Goal: Task Accomplishment & Management: Manage account settings

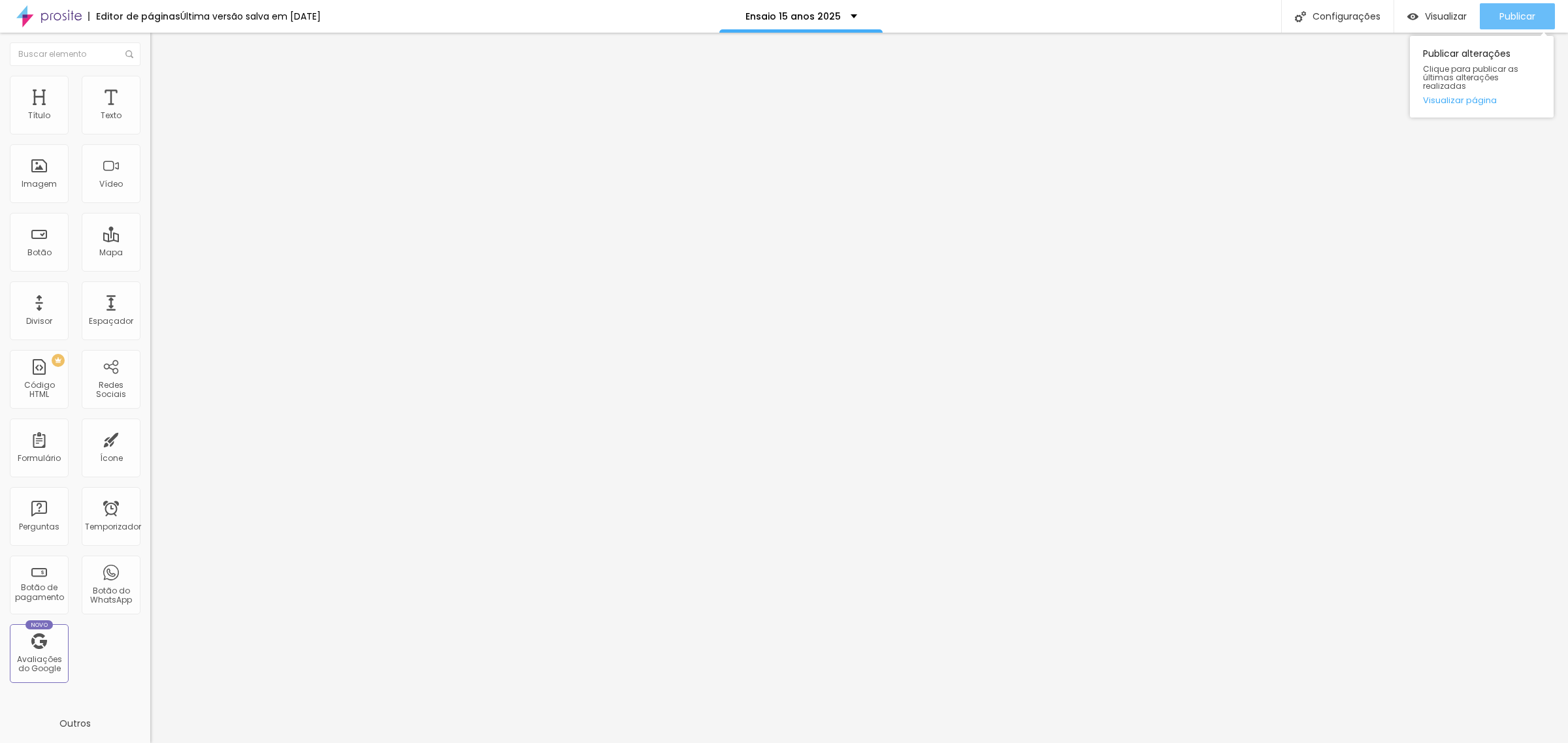
click at [1520, 15] on font "Publicar" at bounding box center [1517, 16] width 36 height 13
click at [821, 21] on font "Ensaio 15 anos 2025" at bounding box center [787, 16] width 95 height 13
click at [1329, 12] on font "Configurações" at bounding box center [1346, 16] width 68 height 13
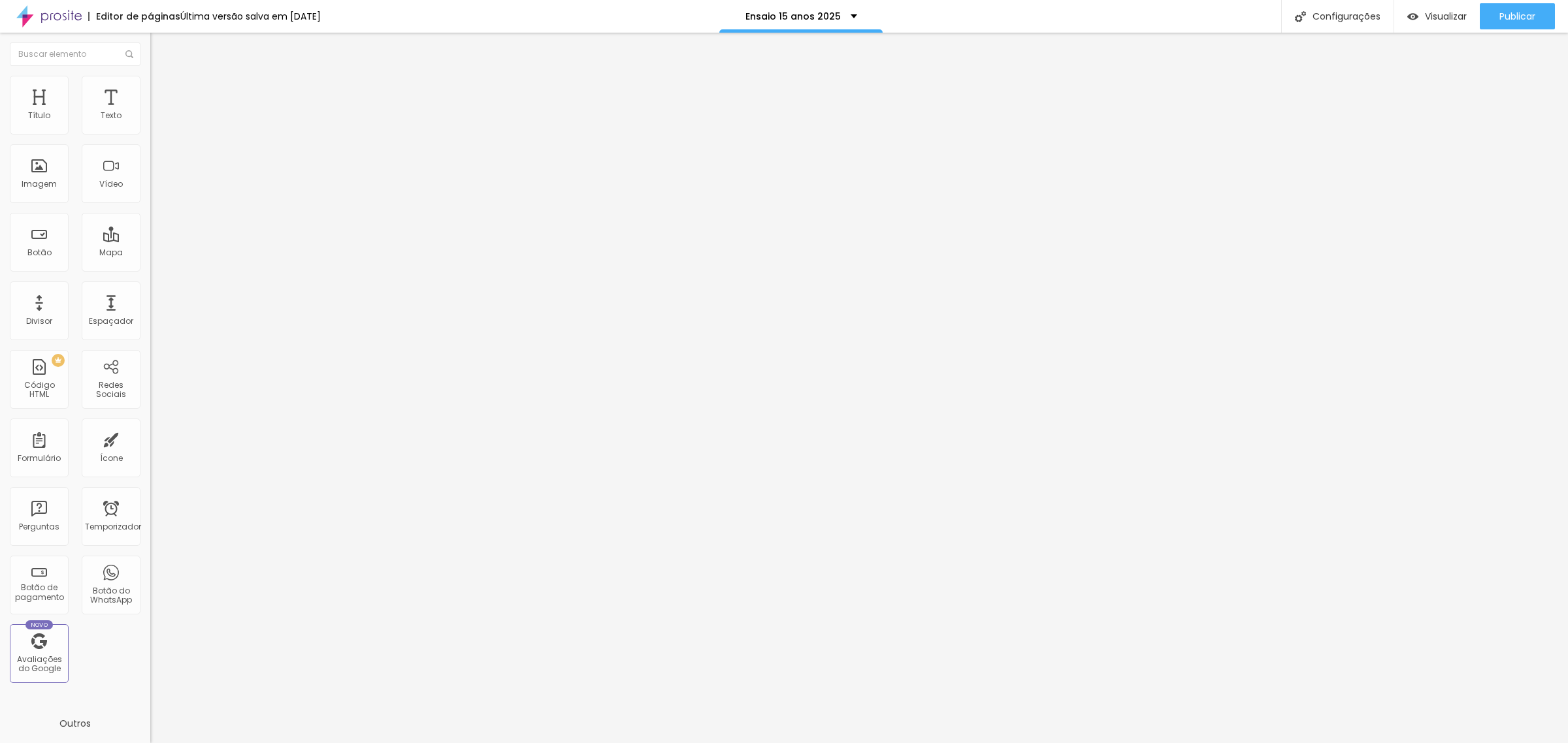
type input "/ensaio-15-anos-2-2025"
click at [1010, 743] on div at bounding box center [784, 757] width 1568 height 12
click at [1526, 13] on font "Publicar" at bounding box center [1517, 16] width 36 height 13
click at [150, 480] on div "Editar nulo Estilo Avançado 16 Tamanho do texto 0 Espaço entre letras 1.5 Altur…" at bounding box center [225, 388] width 150 height 710
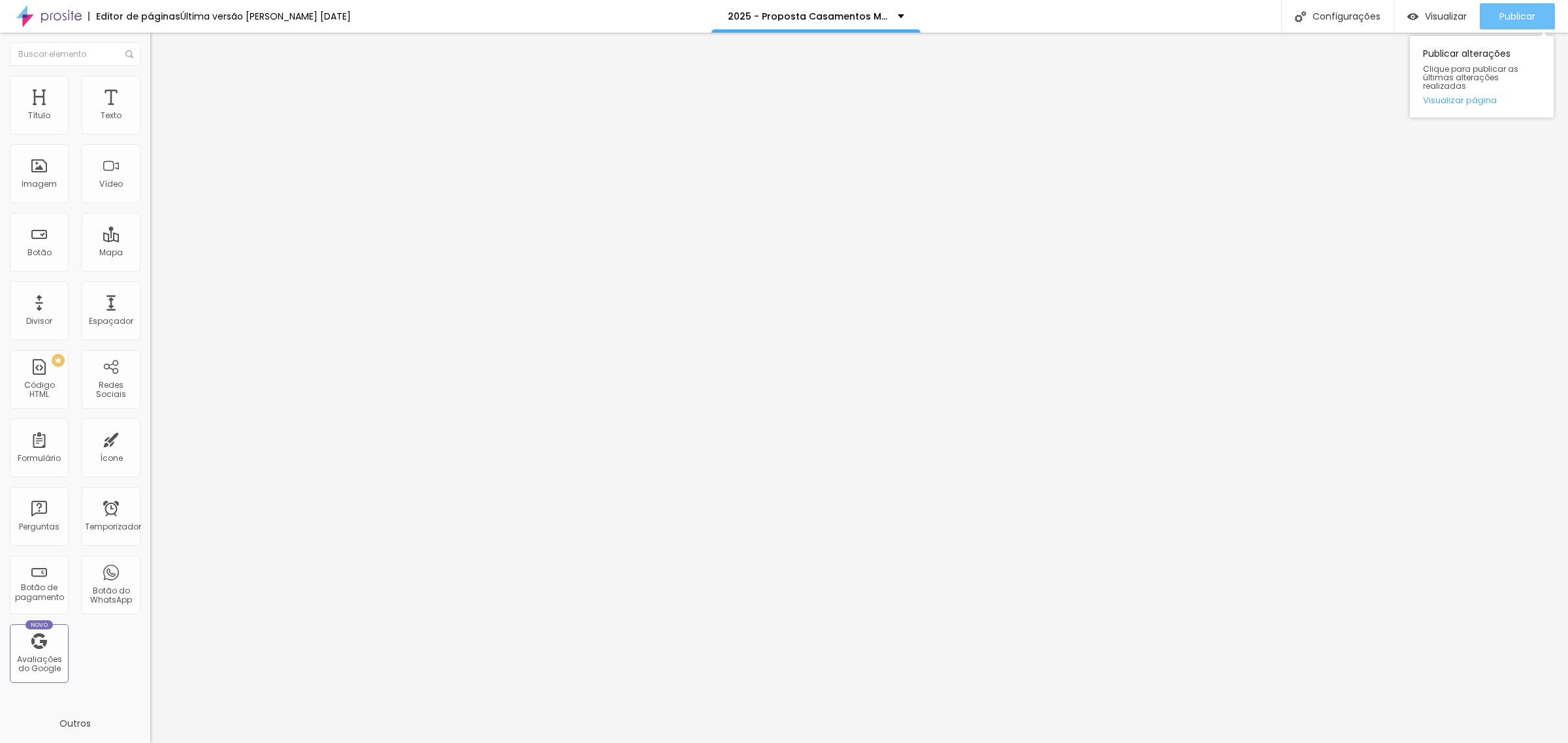
click at [1532, 10] on font "Publicar" at bounding box center [1517, 16] width 36 height 13
click at [1343, 17] on font "Configurações" at bounding box center [1346, 16] width 68 height 13
click at [1017, 743] on div at bounding box center [784, 757] width 1568 height 12
click at [150, 119] on font "Completo" at bounding box center [170, 113] width 40 height 11
click at [150, 85] on li "Estilo" at bounding box center [225, 82] width 150 height 13
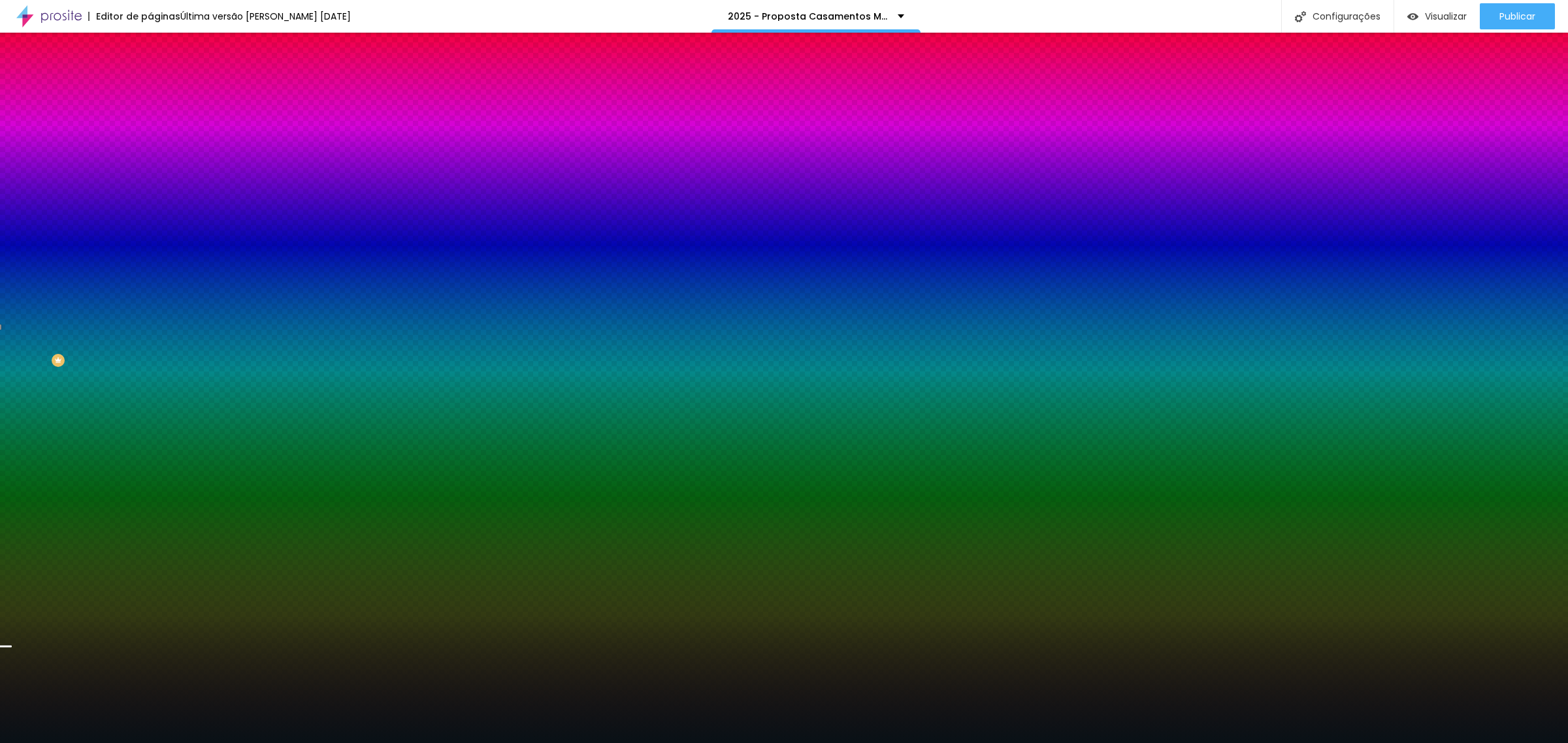
click at [150, 89] on li "Avançado" at bounding box center [225, 95] width 150 height 13
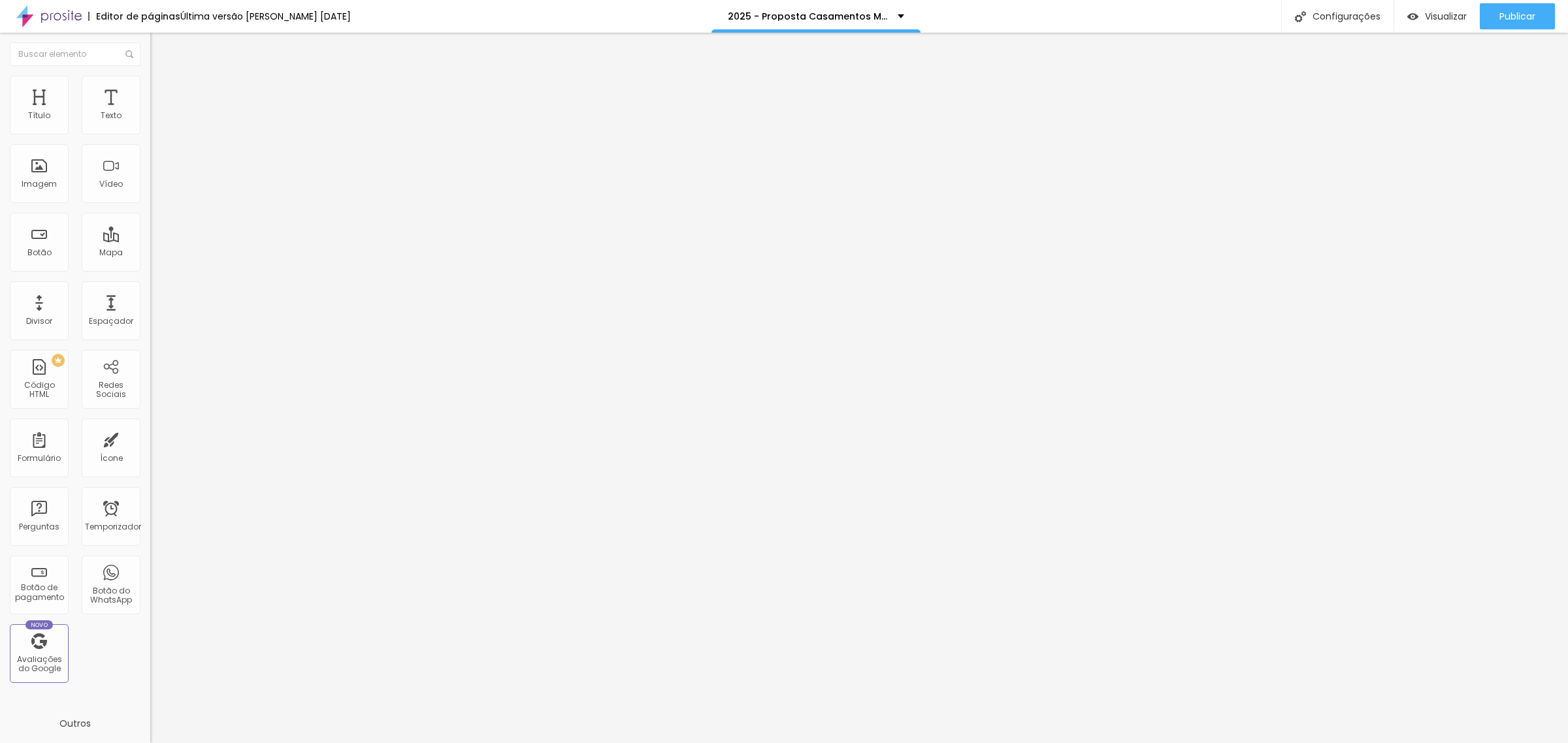
type input "68"
type input "81"
type input "88"
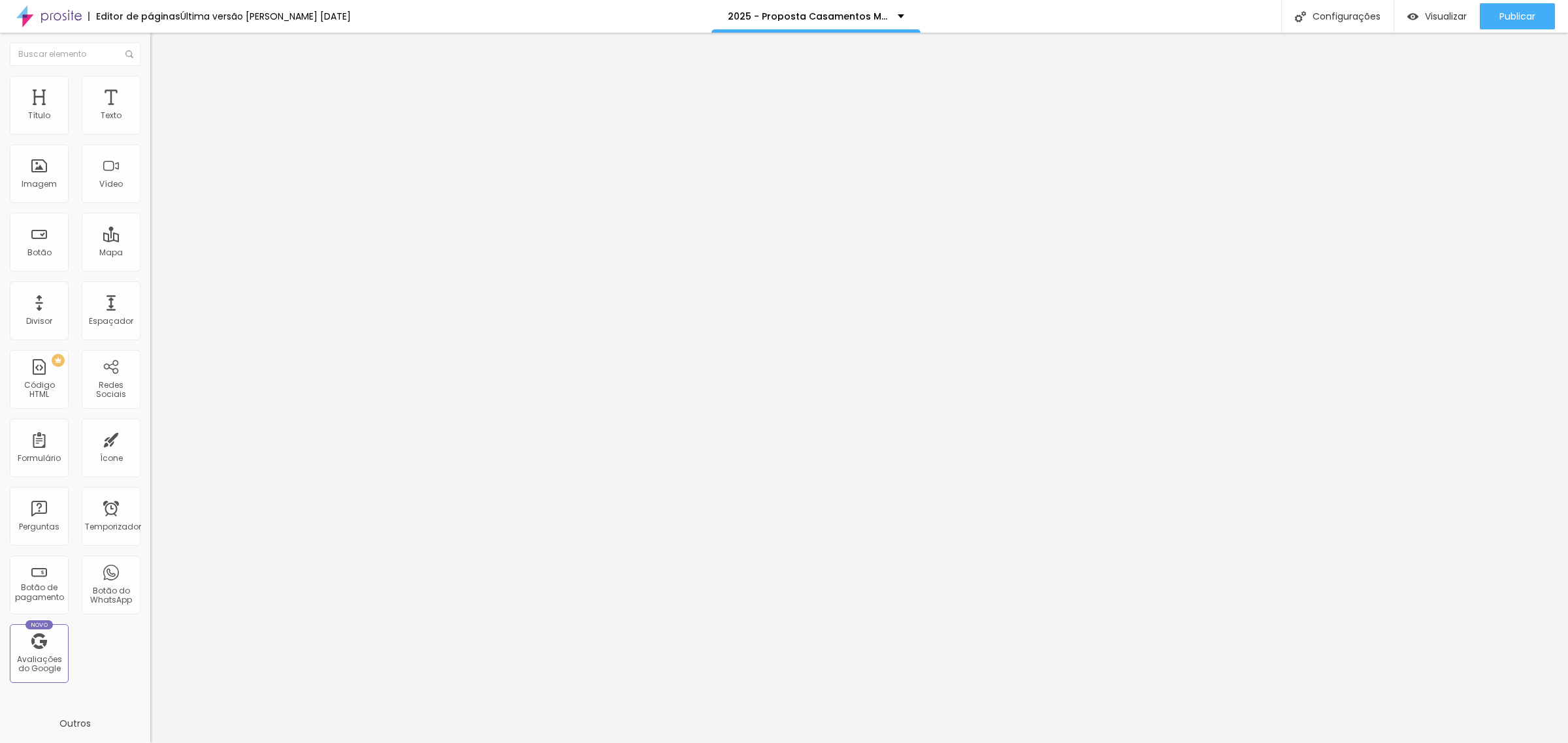
type input "88"
type input "94"
type input "101"
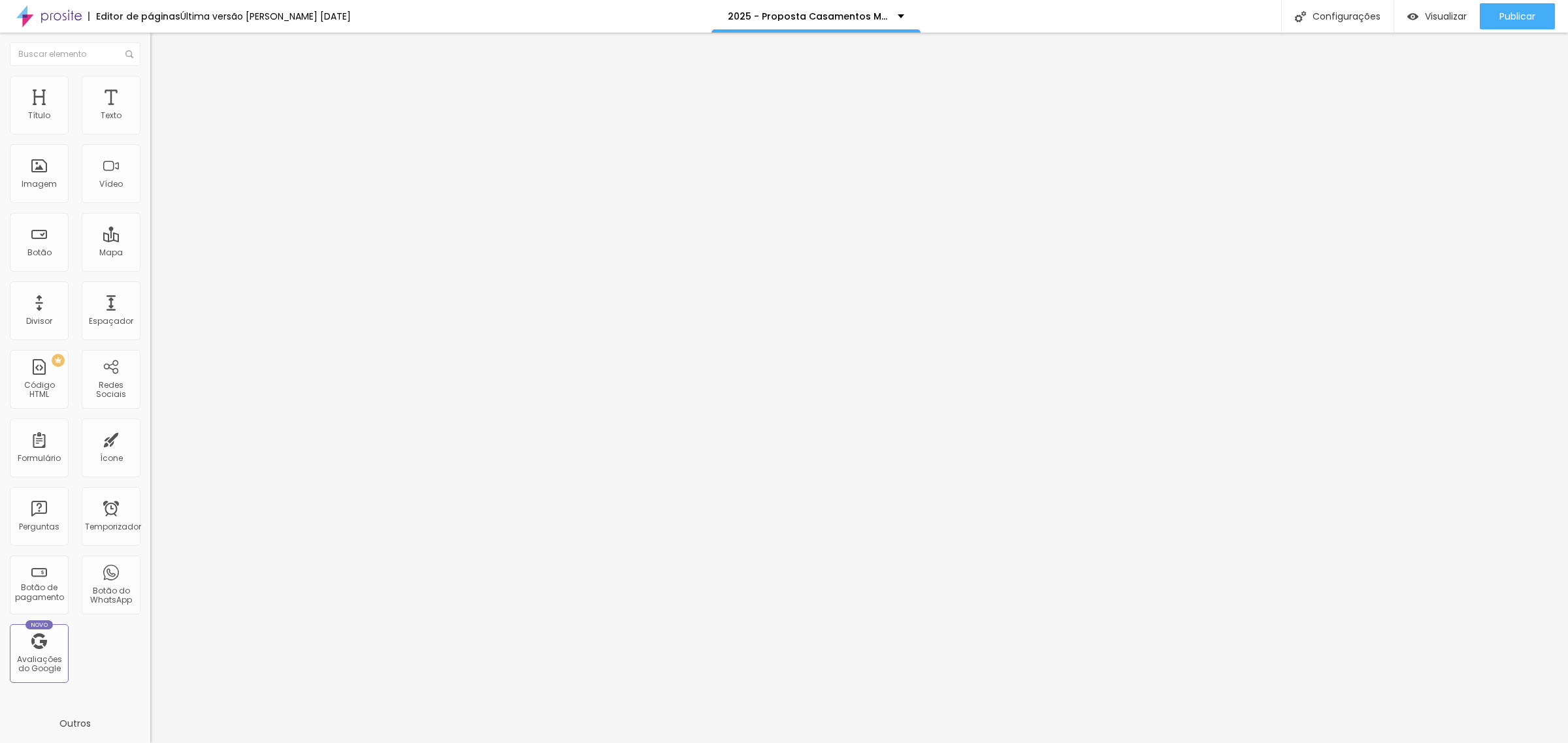
drag, startPoint x: 32, startPoint y: 155, endPoint x: 41, endPoint y: 155, distance: 9.0
type input "101"
click at [150, 438] on input "range" at bounding box center [192, 443] width 84 height 10
type input "25"
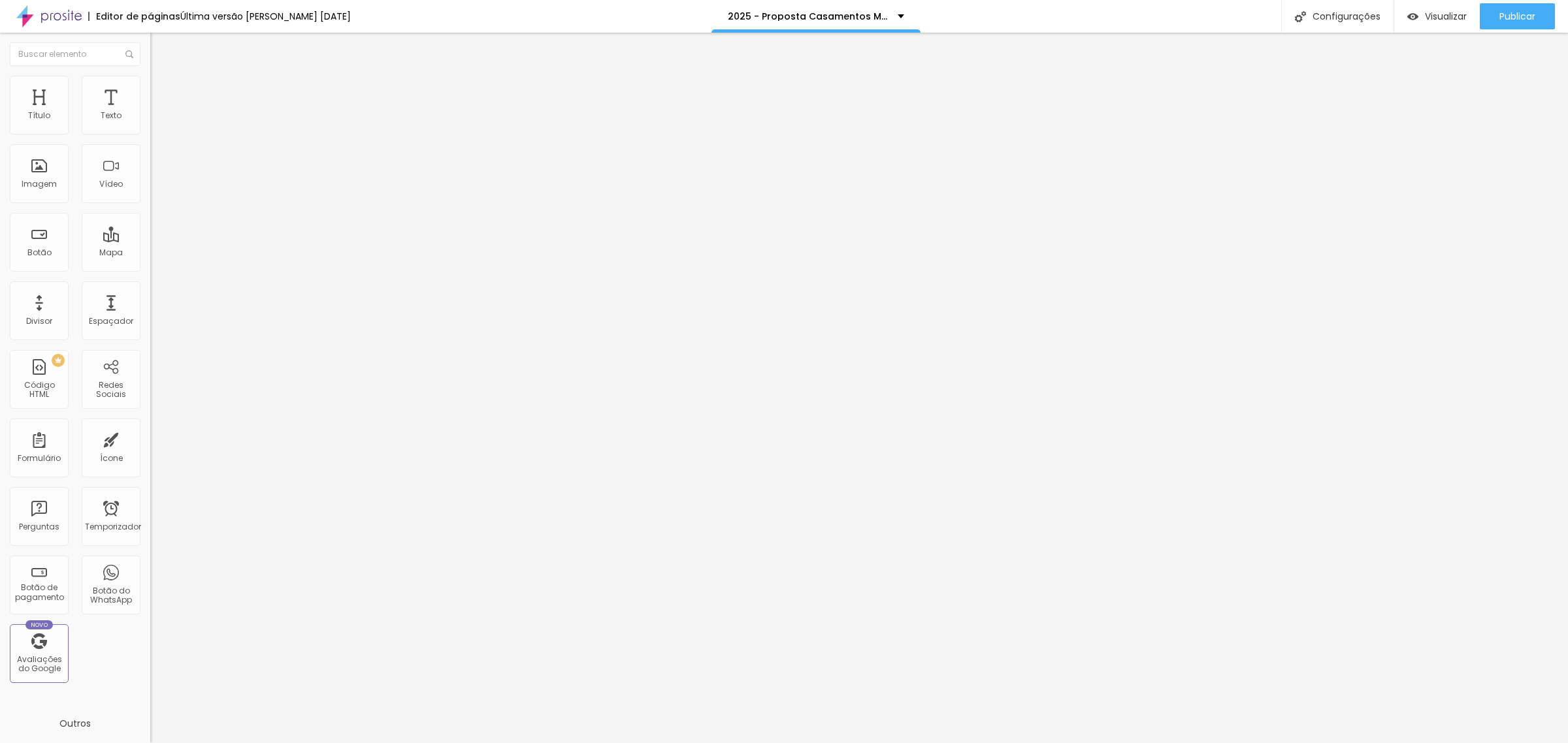
type input "20"
type input "15"
type input "10"
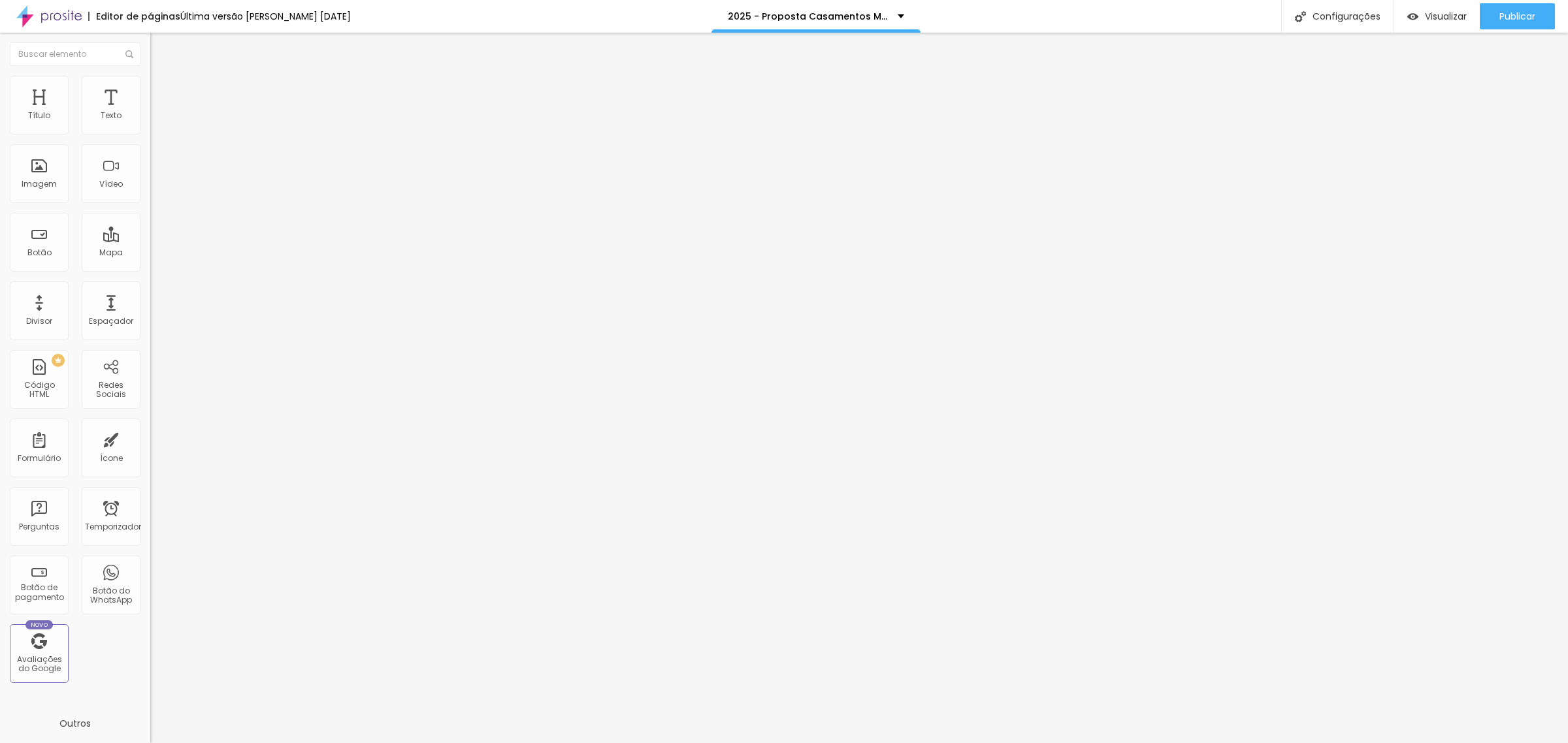
type input "10"
type input "5"
drag, startPoint x: 86, startPoint y: 128, endPoint x: 49, endPoint y: 131, distance: 37.1
type input "5"
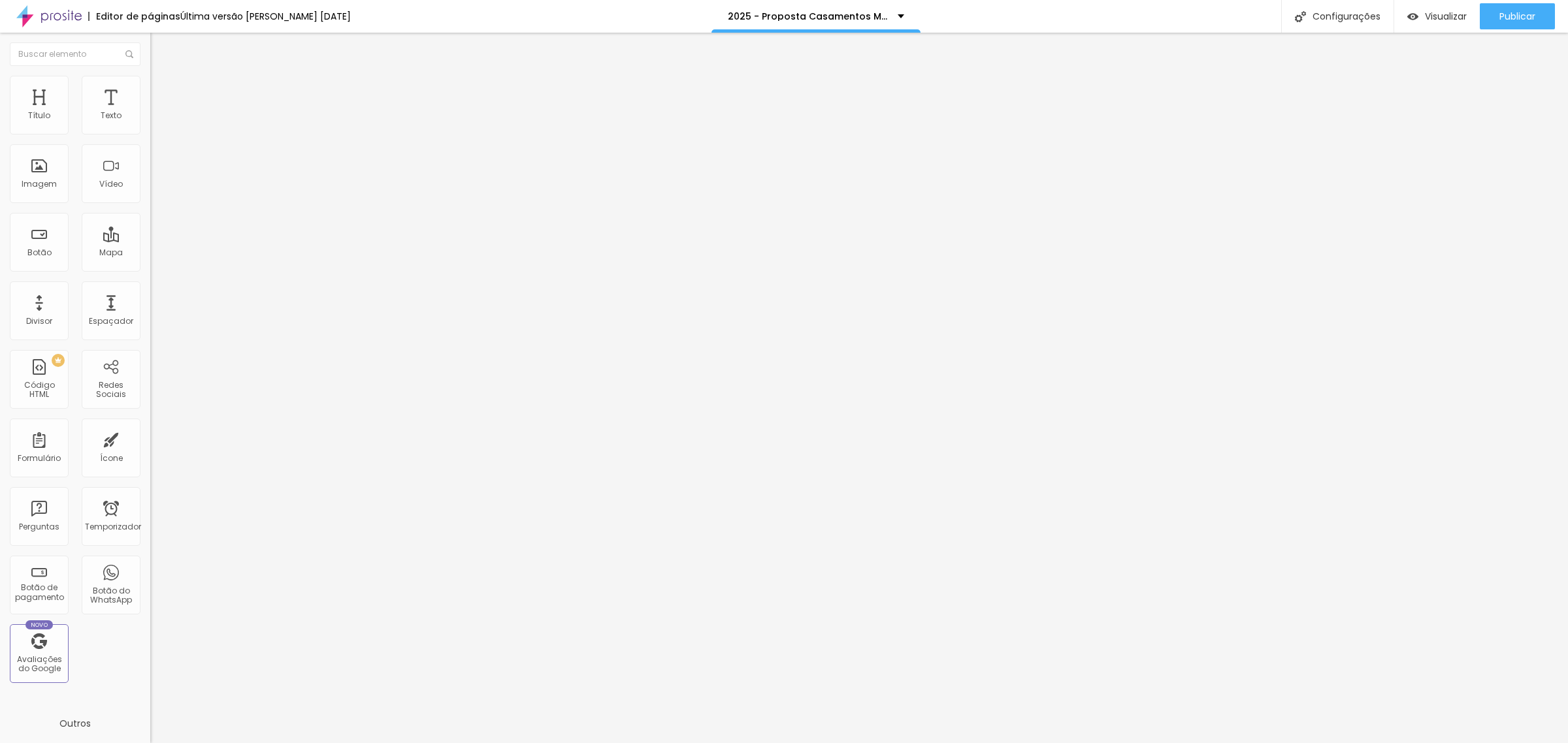
click at [150, 253] on input "range" at bounding box center [192, 258] width 84 height 10
click at [150, 80] on img at bounding box center [156, 81] width 12 height 12
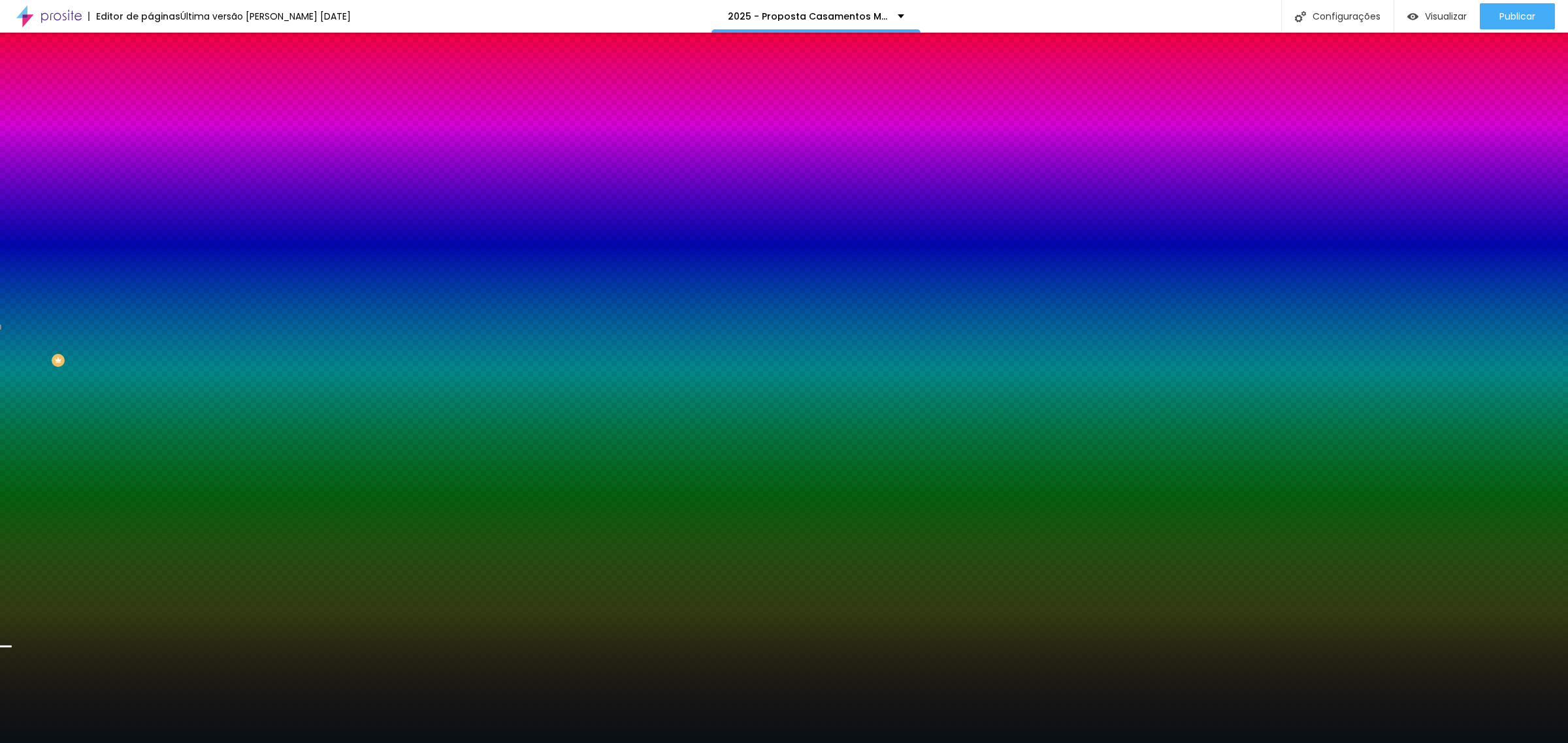
click at [150, 178] on div at bounding box center [225, 178] width 150 height 0
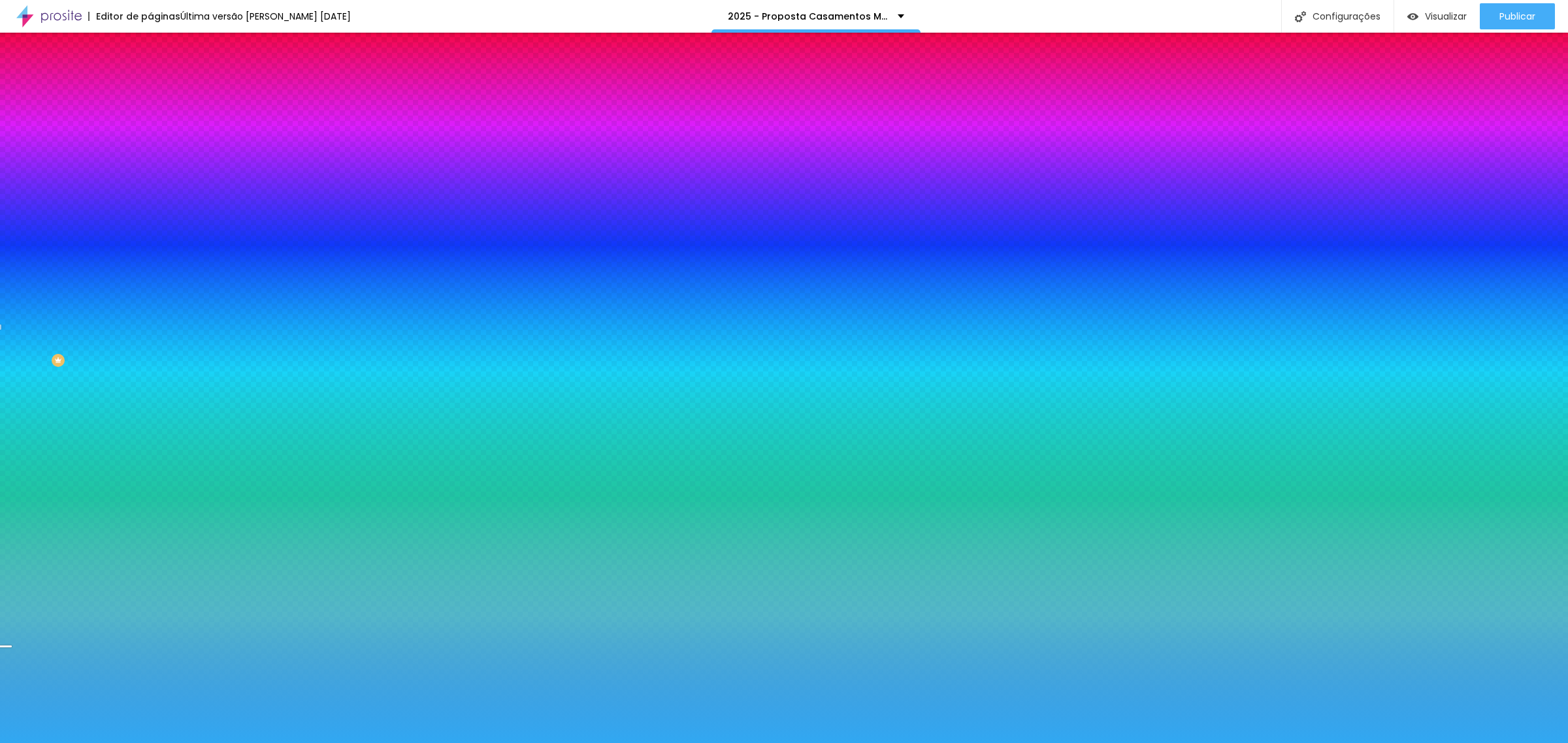
click at [88, 259] on div at bounding box center [784, 371] width 1568 height 743
click at [65, 271] on div at bounding box center [784, 371] width 1568 height 743
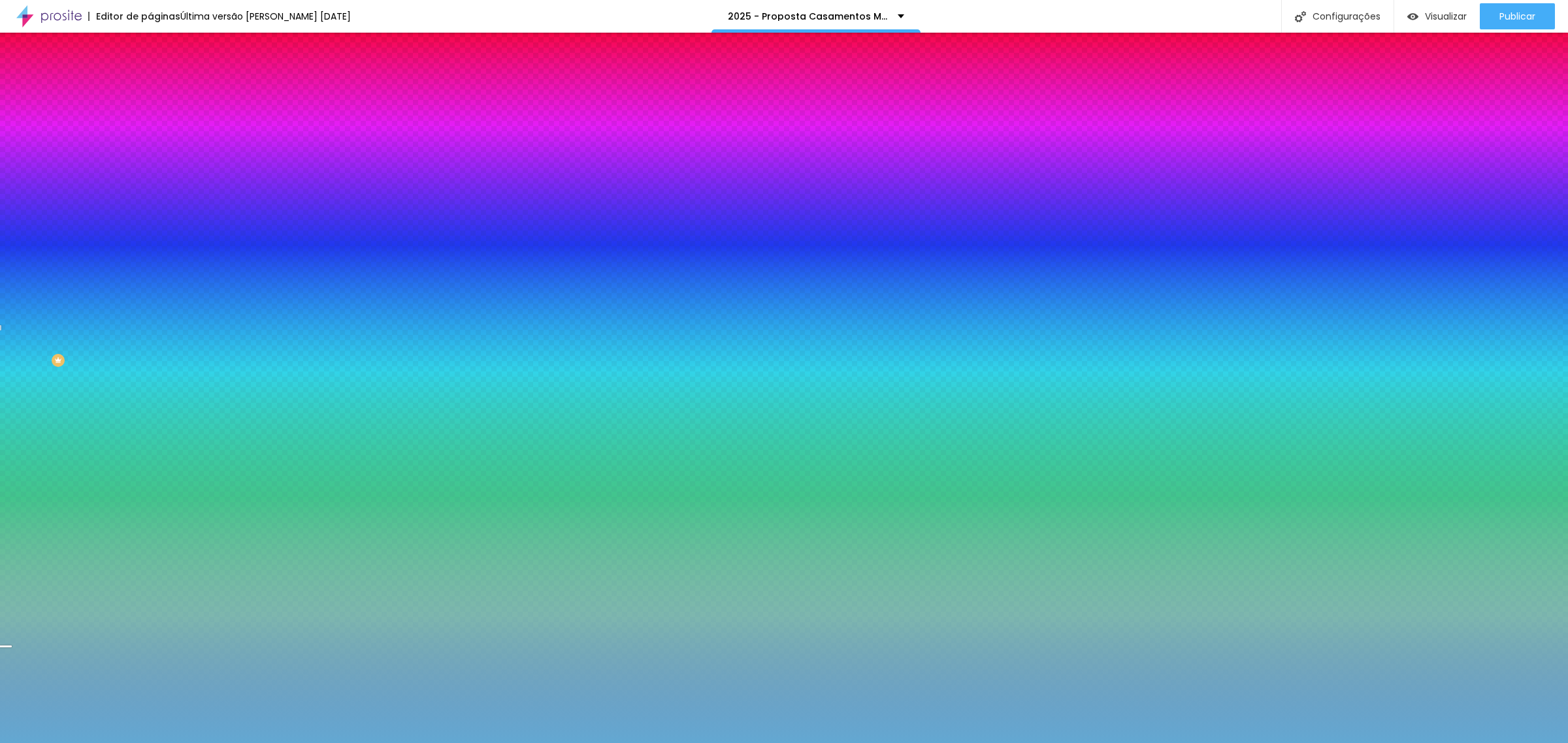
click at [72, 286] on div at bounding box center [784, 371] width 1568 height 743
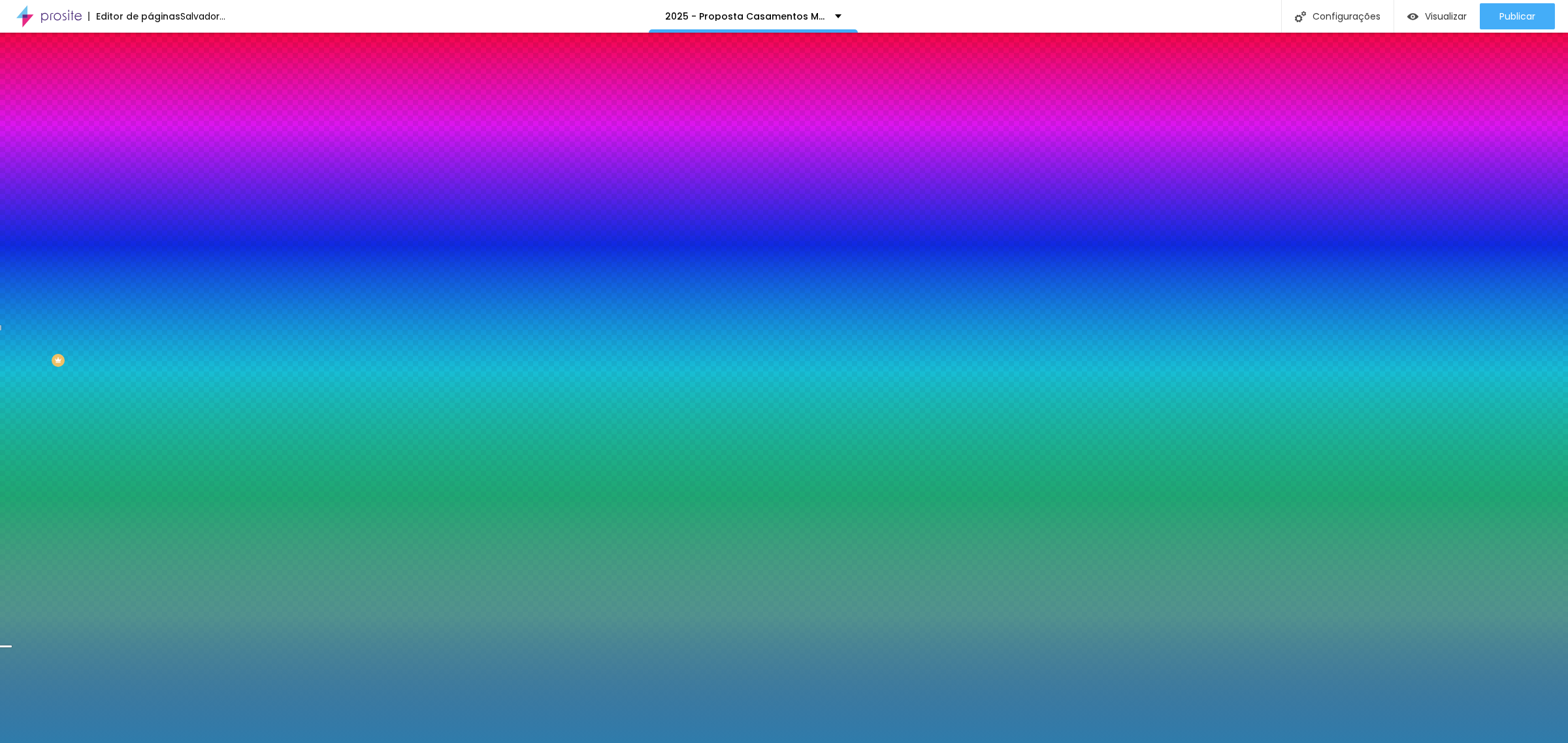
click at [82, 286] on div at bounding box center [784, 371] width 1568 height 743
click at [102, 279] on div at bounding box center [784, 371] width 1568 height 743
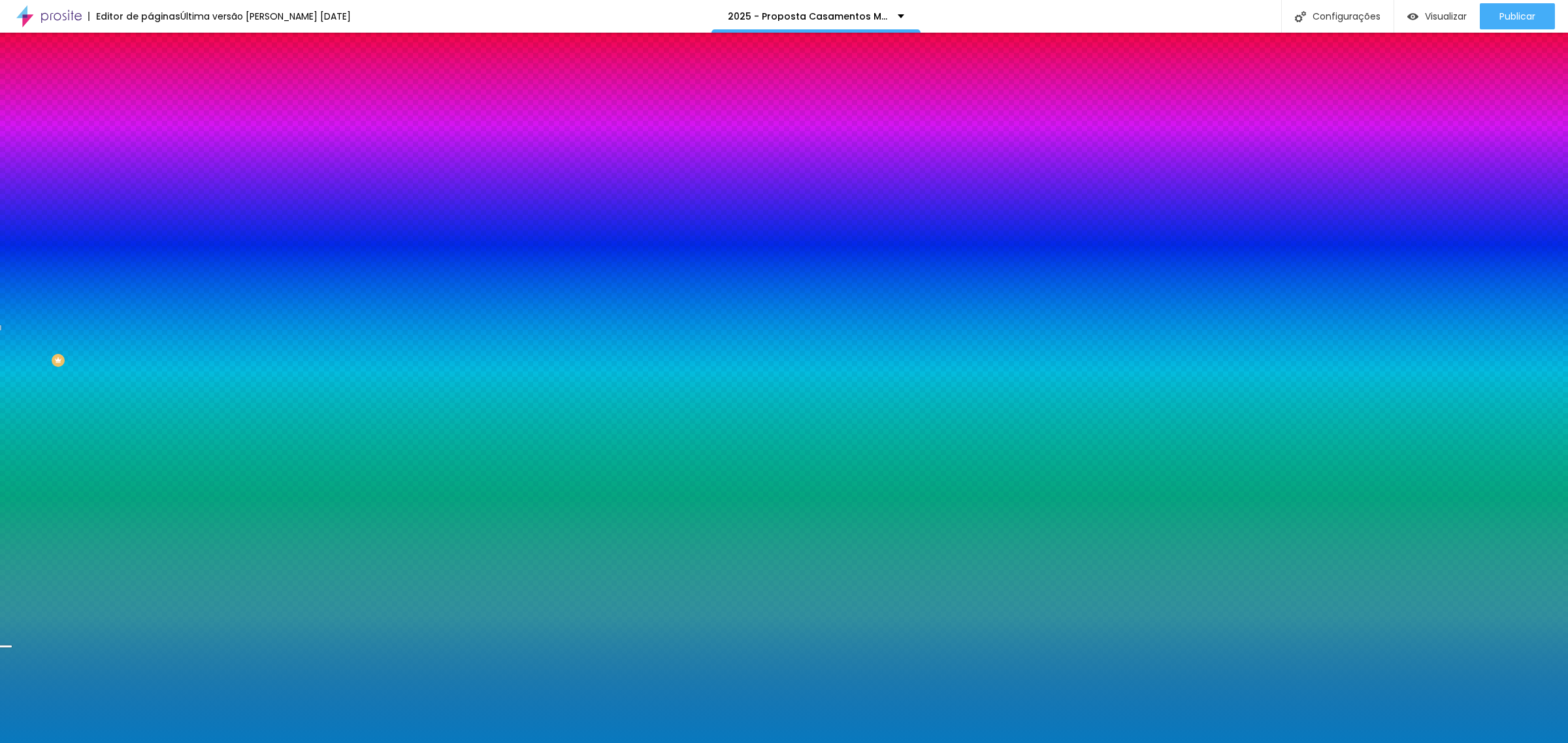
click at [100, 271] on div at bounding box center [784, 371] width 1568 height 743
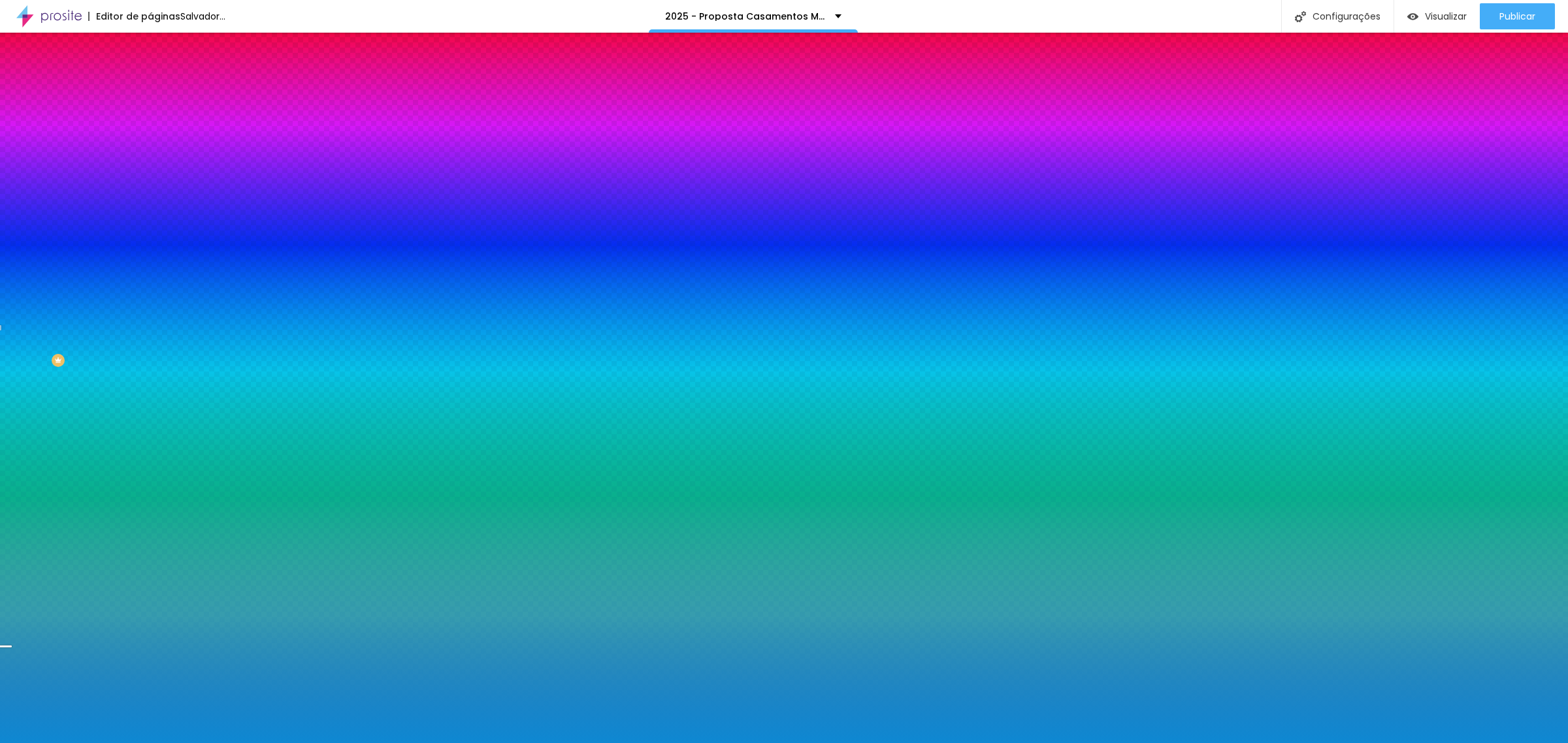
click at [88, 277] on div at bounding box center [784, 371] width 1568 height 743
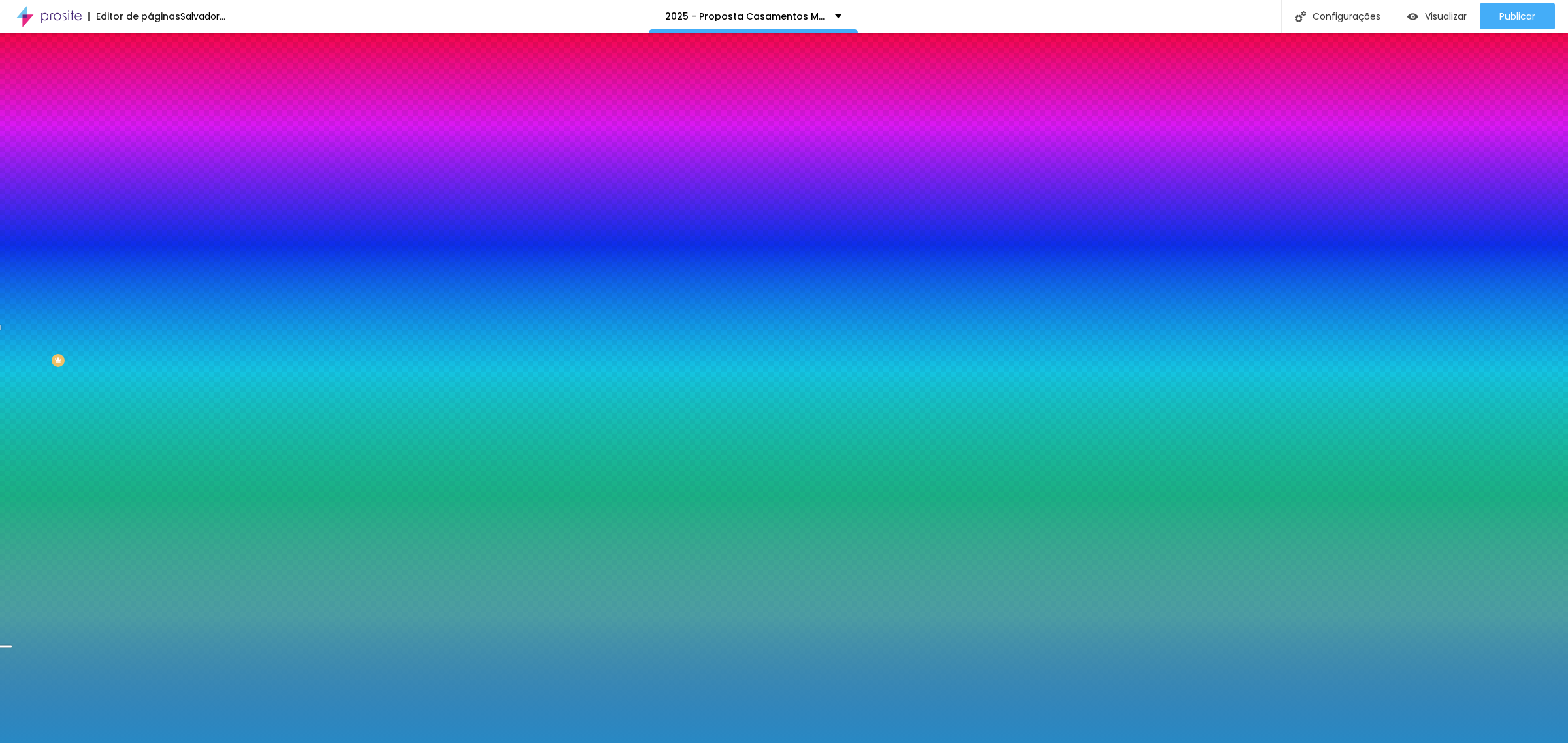
click at [86, 279] on div at bounding box center [784, 371] width 1568 height 743
click at [79, 279] on div at bounding box center [784, 371] width 1568 height 743
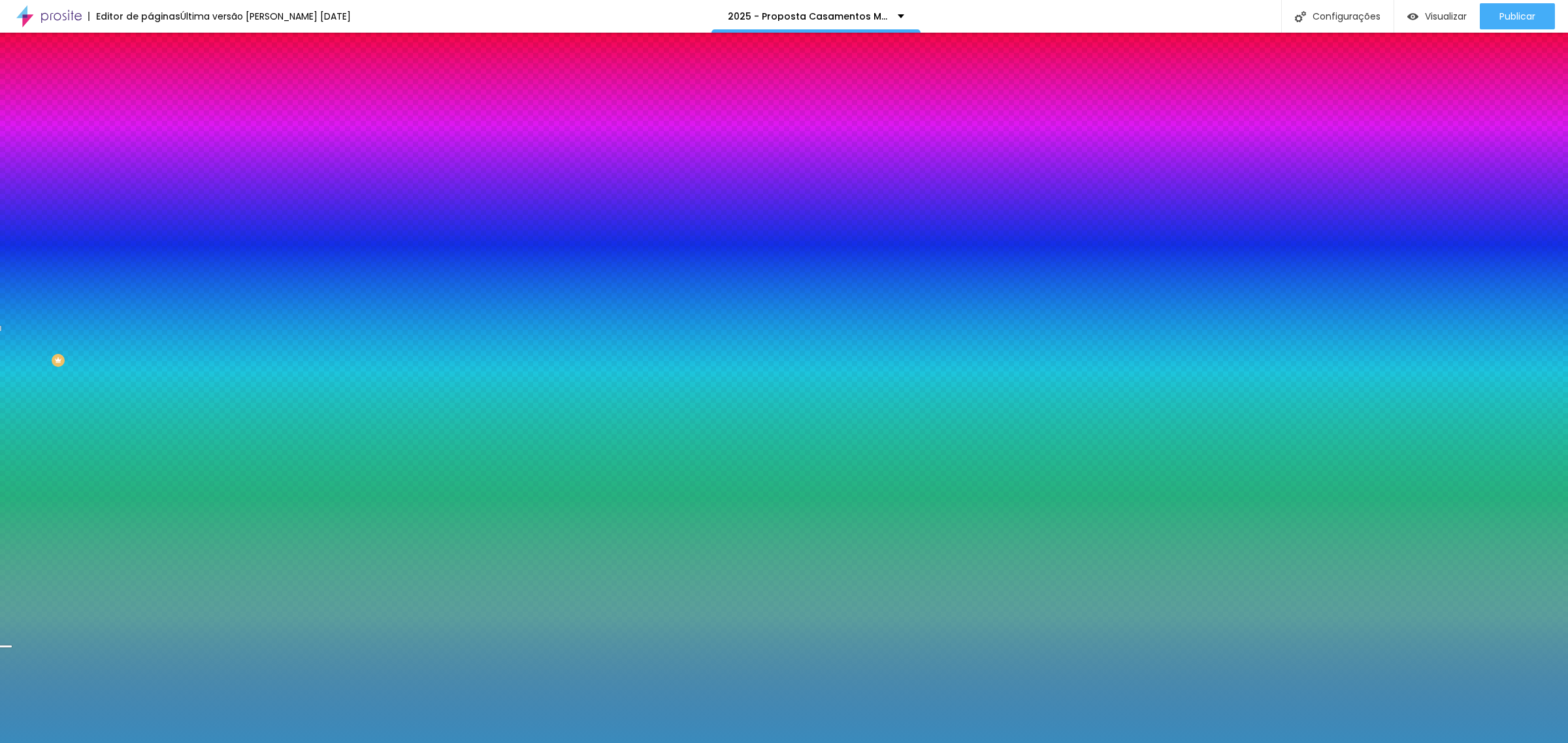
click at [83, 282] on div at bounding box center [784, 371] width 1568 height 743
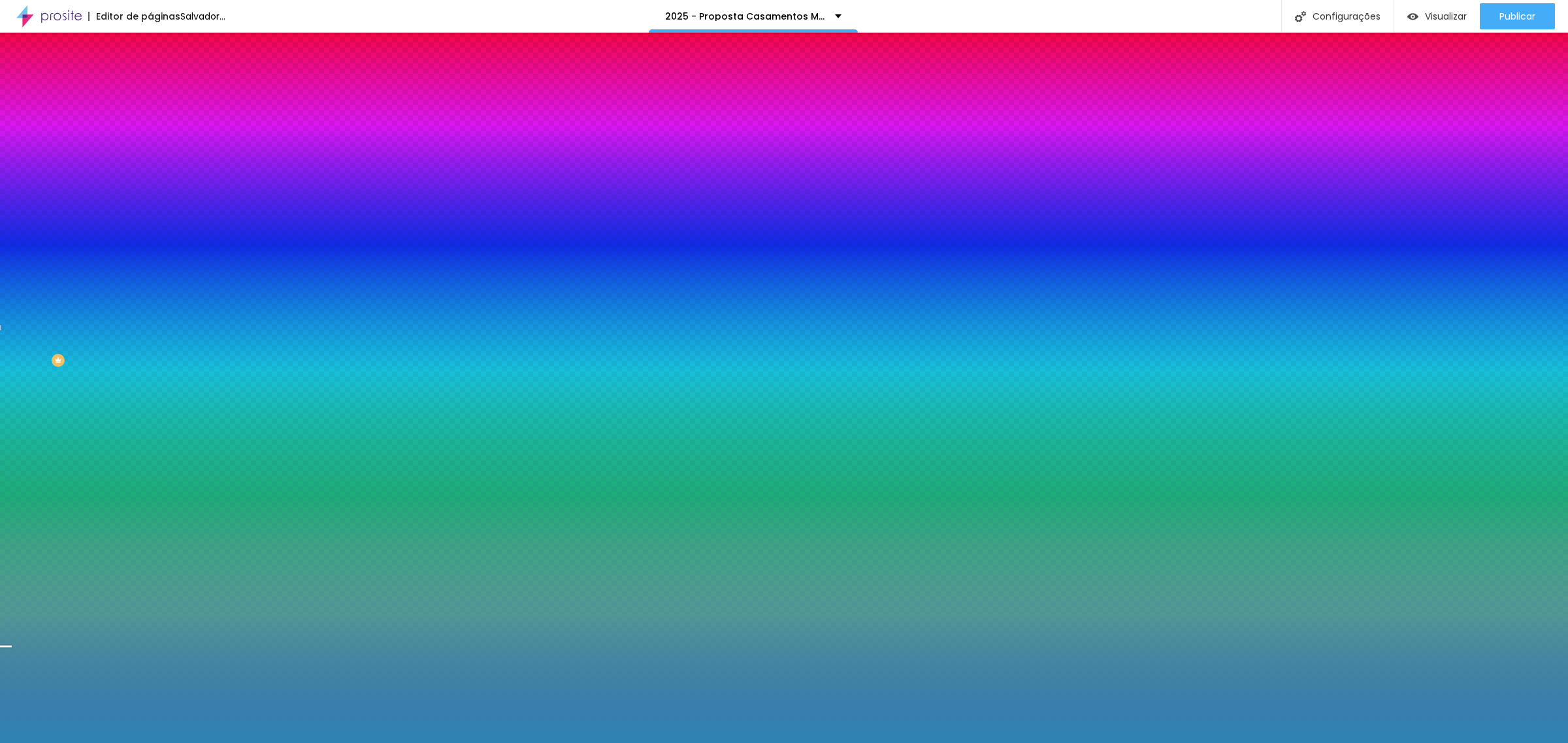
click at [68, 279] on div at bounding box center [784, 371] width 1568 height 743
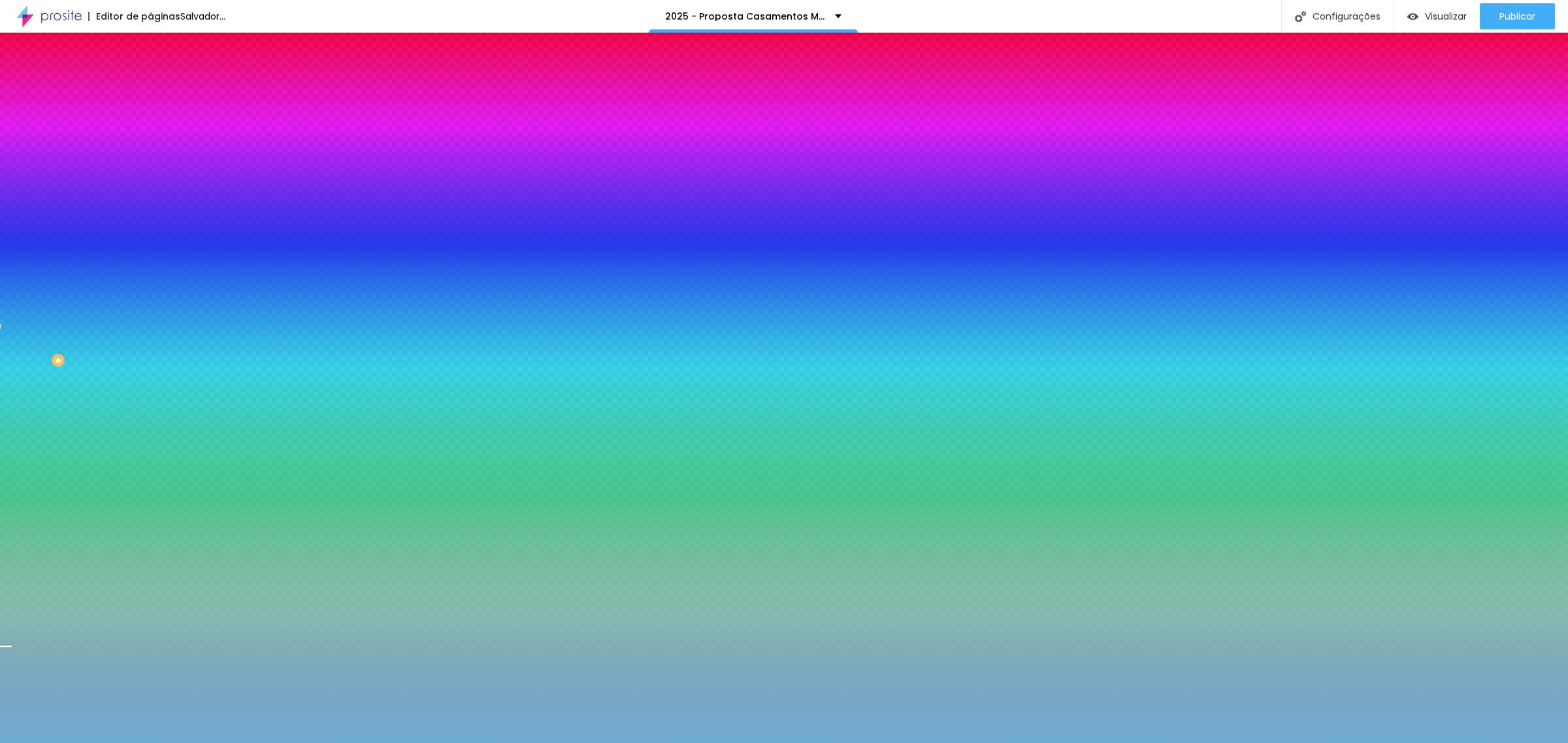
click at [60, 271] on div at bounding box center [784, 371] width 1568 height 743
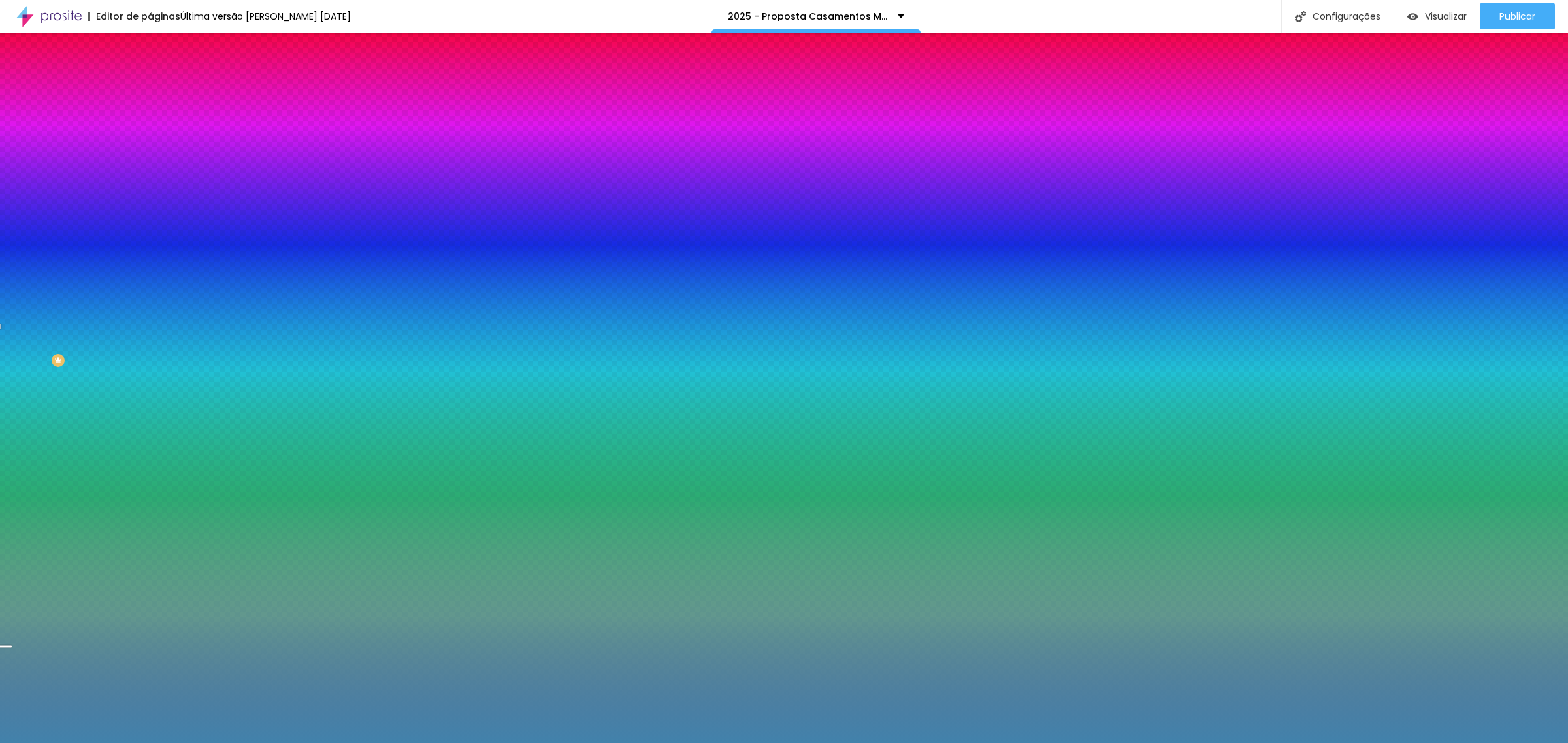
click at [73, 286] on div at bounding box center [784, 371] width 1568 height 743
click at [82, 299] on div at bounding box center [784, 371] width 1568 height 743
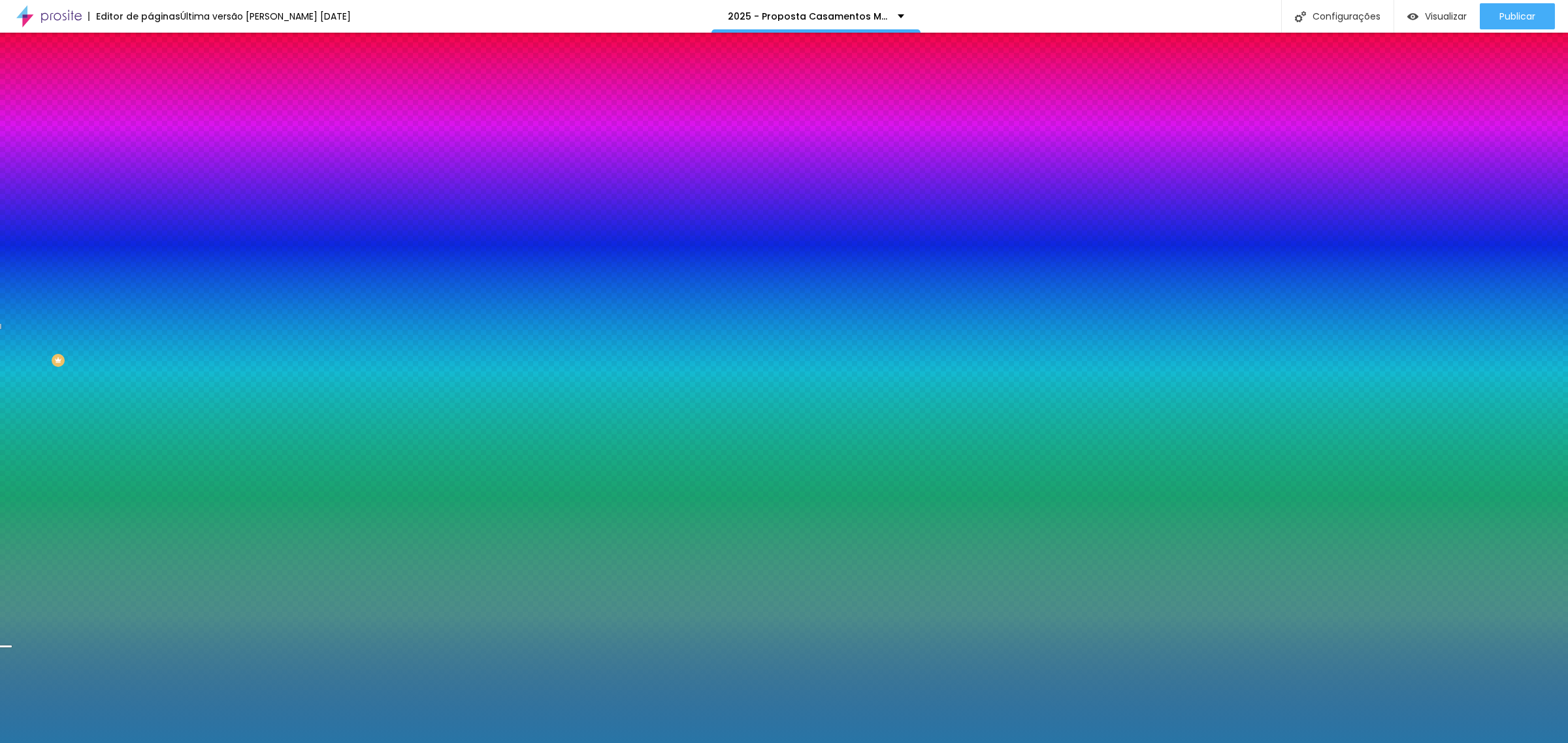
click at [85, 288] on div at bounding box center [784, 371] width 1568 height 743
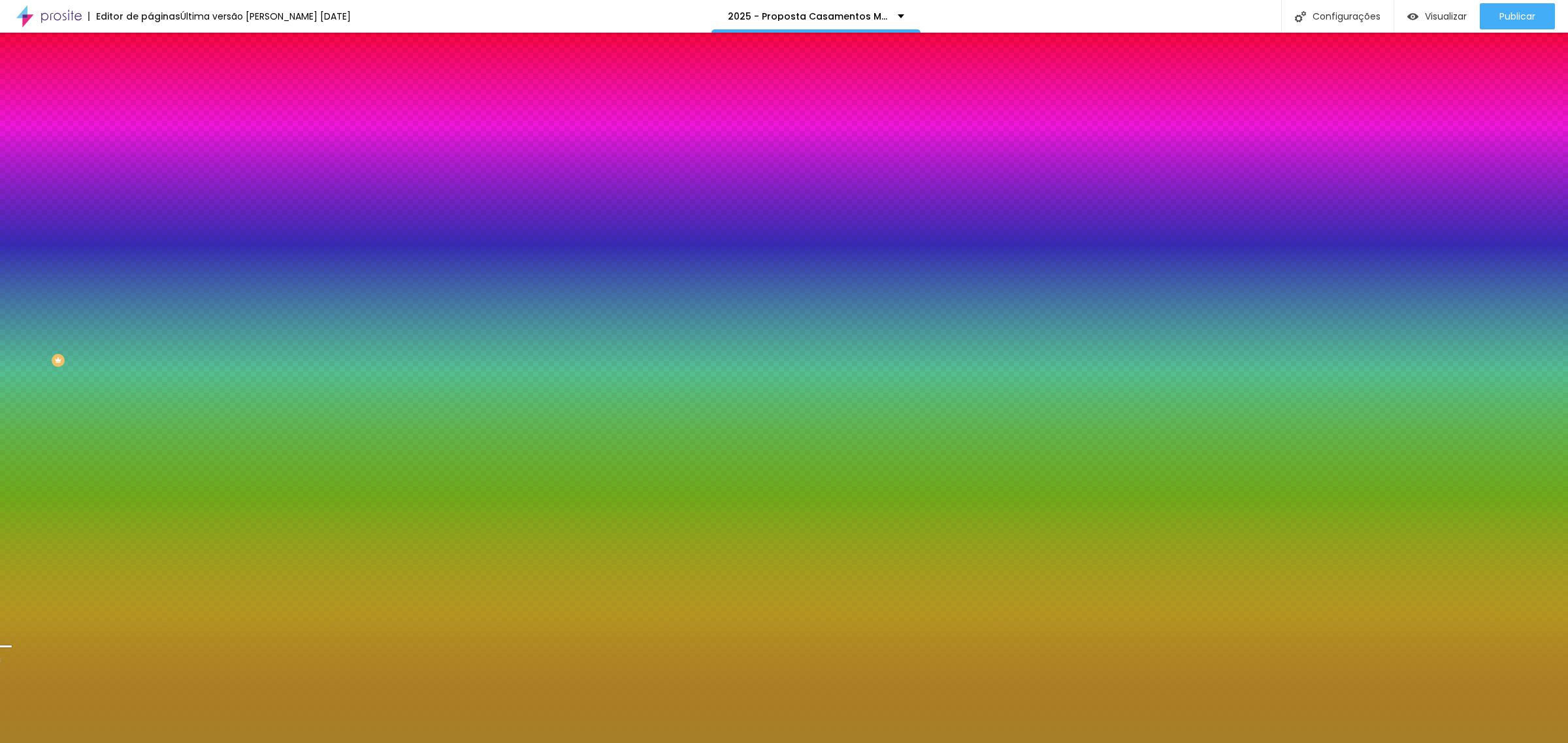
drag, startPoint x: 112, startPoint y: 301, endPoint x: 119, endPoint y: 327, distance: 26.9
click at [150, 191] on div at bounding box center [225, 191] width 150 height 0
type input "#A68628"
click at [13, 699] on div at bounding box center [7, 700] width 13 height 2
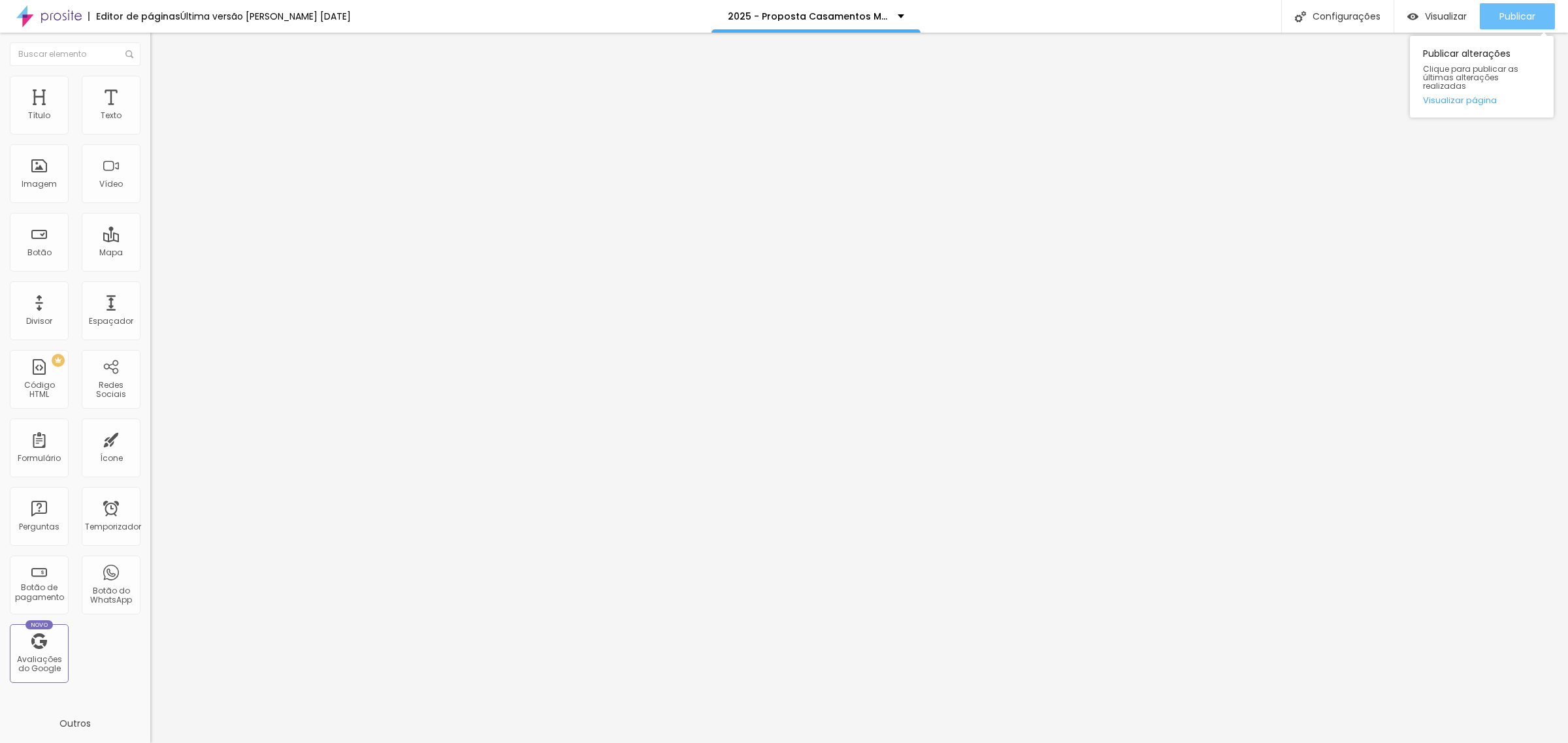
click at [1537, 8] on button "Publicar" at bounding box center [1517, 16] width 75 height 26
click at [162, 87] on font "Avançado" at bounding box center [183, 85] width 43 height 11
type input "7"
type input "8"
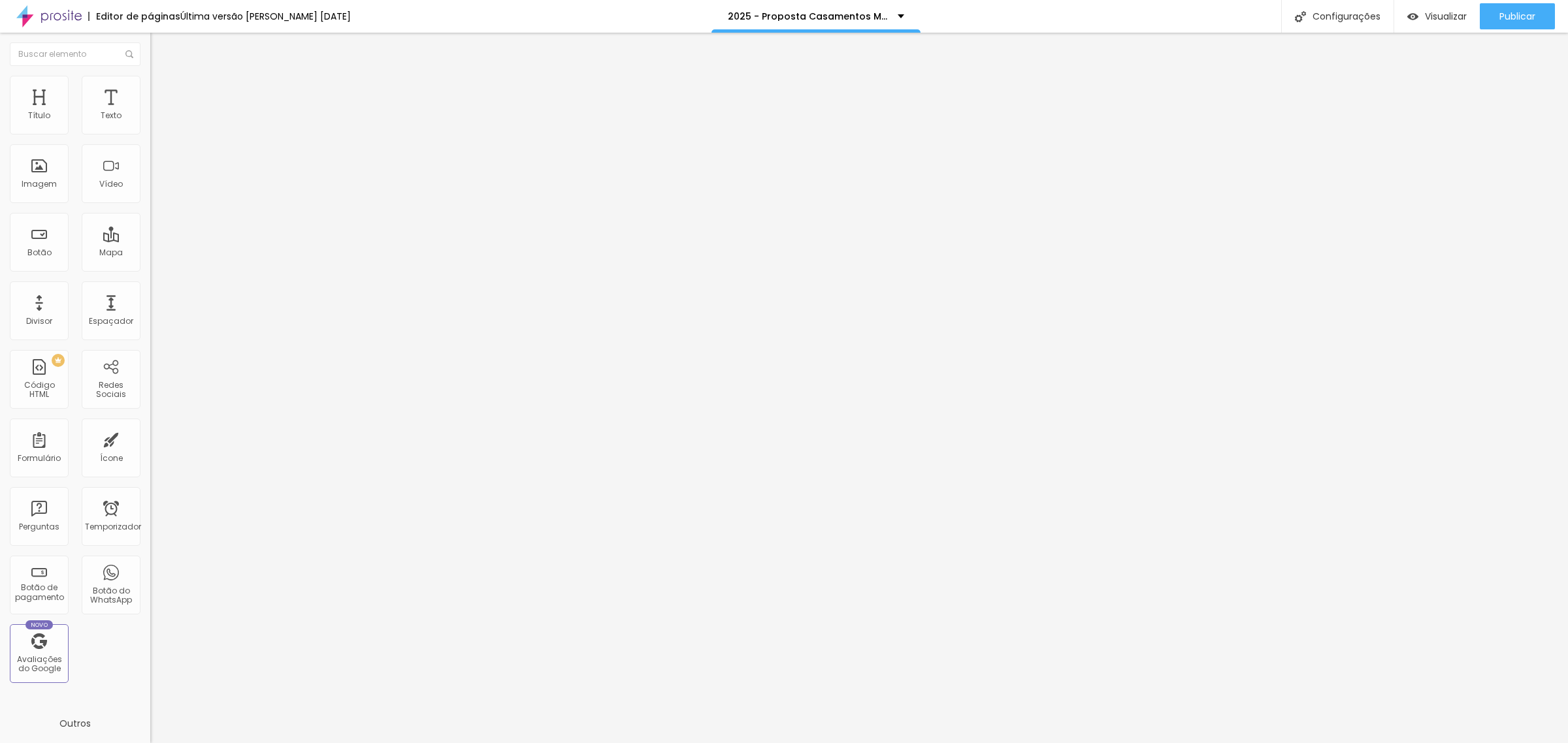
type input "8"
type input "10"
type input "33"
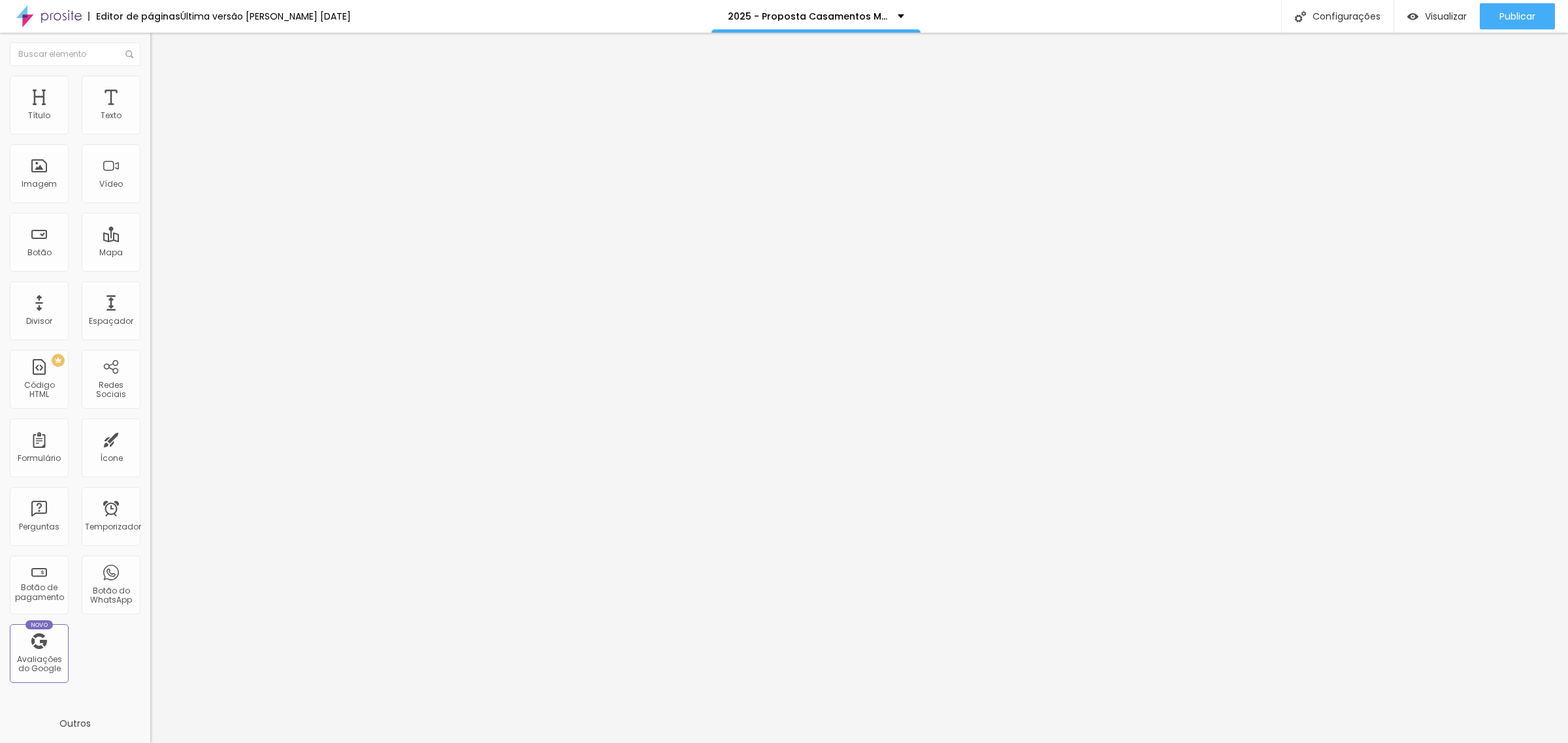
type input "41"
type input "49"
type input "51"
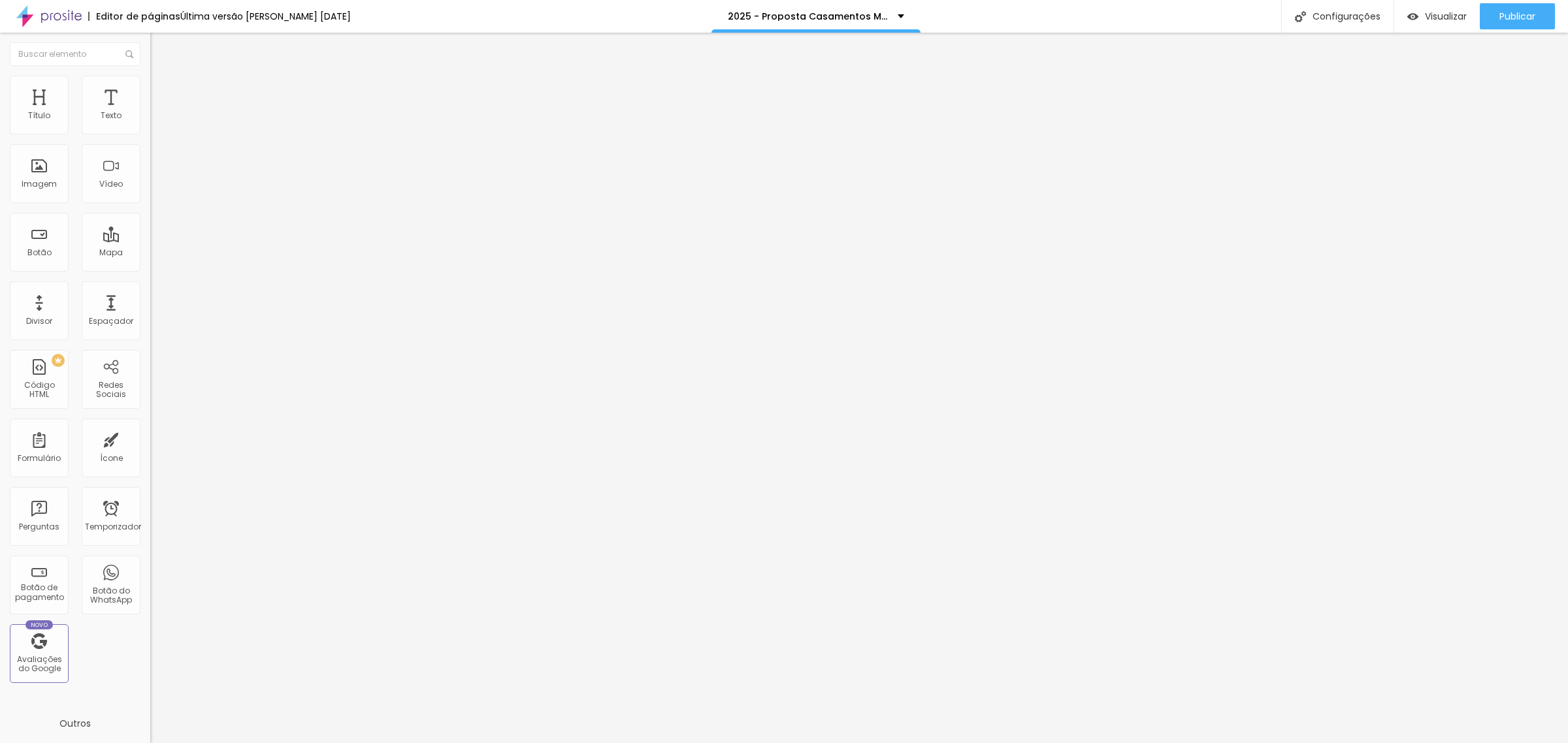
type input "51"
type input "54"
type input "57"
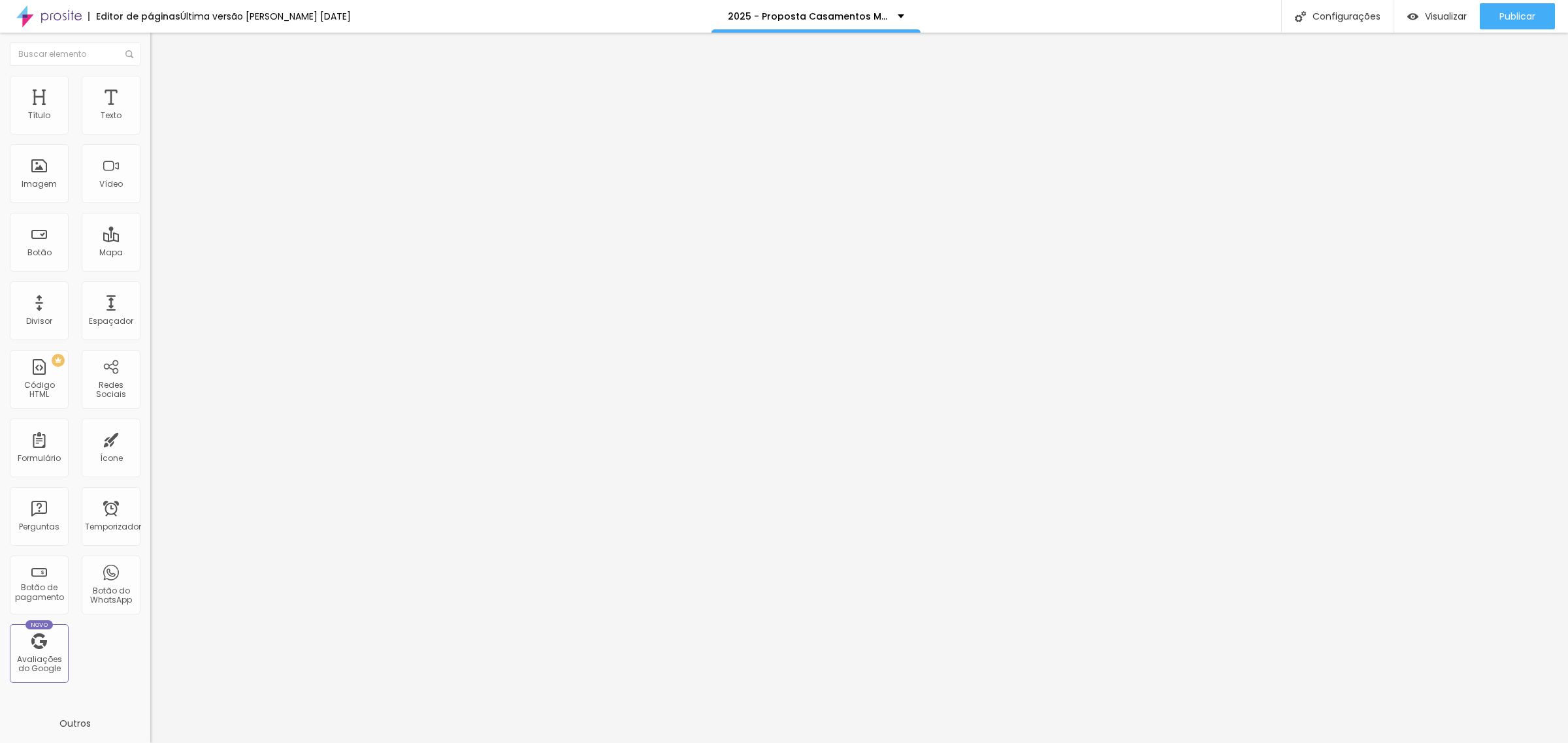
type input "58"
type input "61"
type input "64"
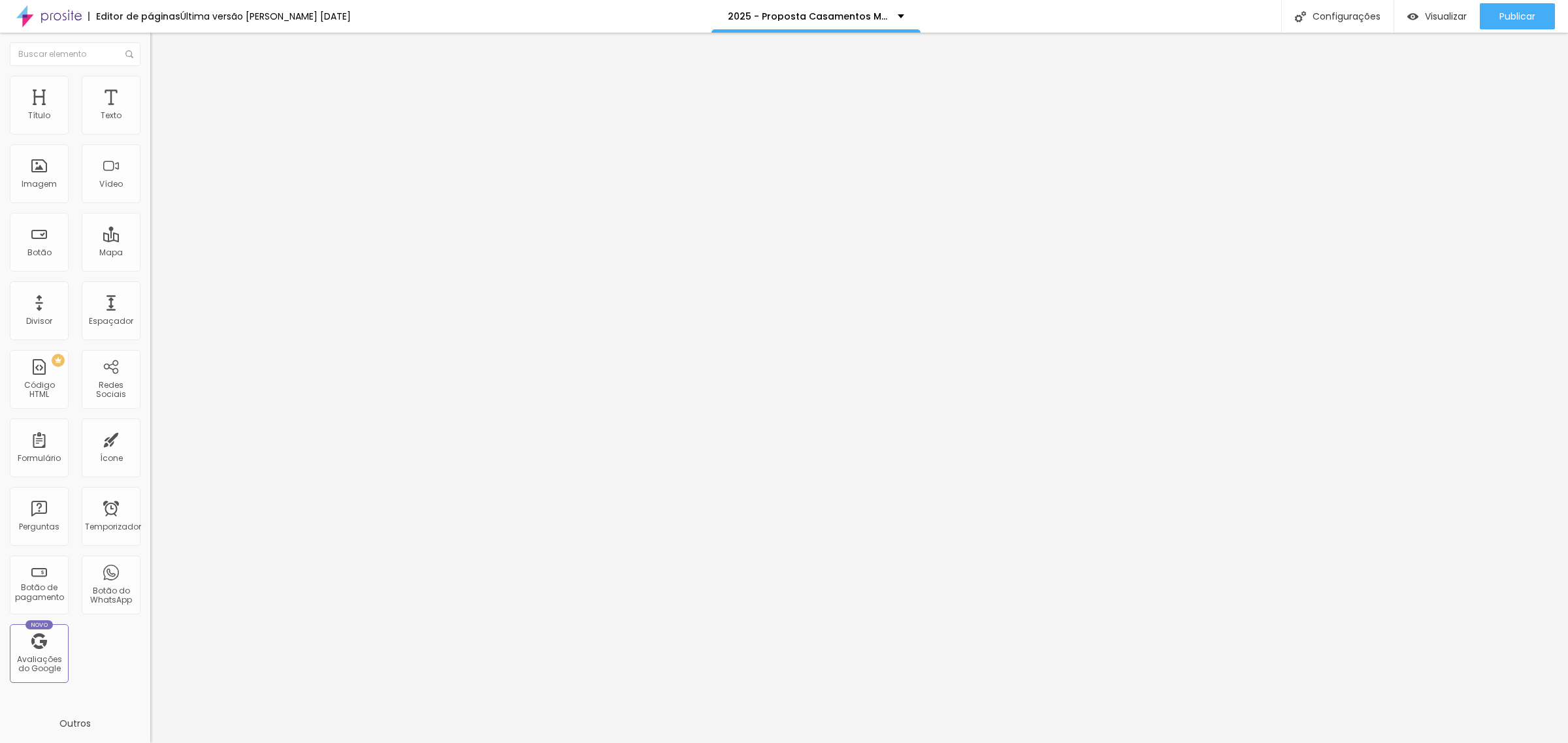
type input "64"
type input "65"
type input "67"
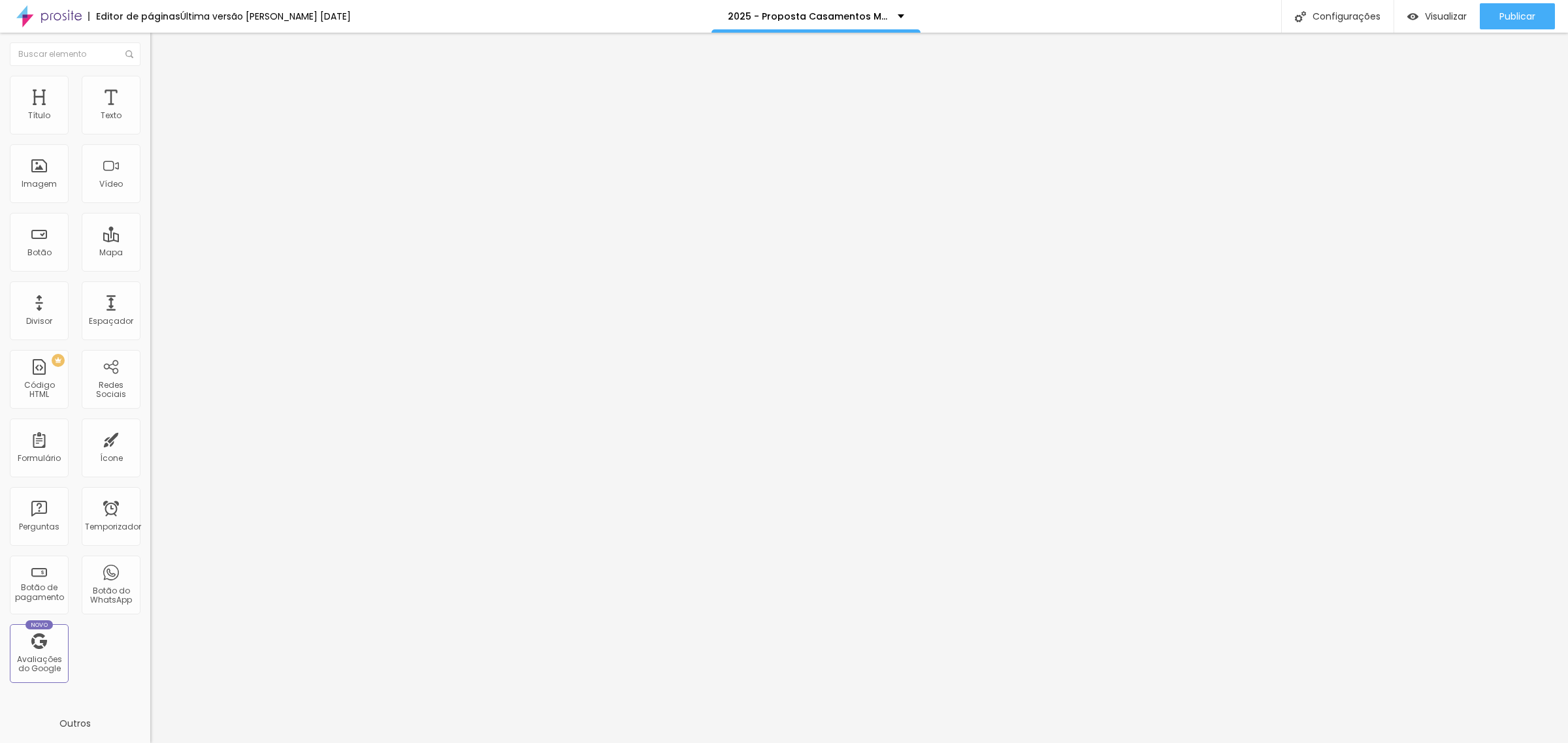
type input "68"
type input "69"
type input "70"
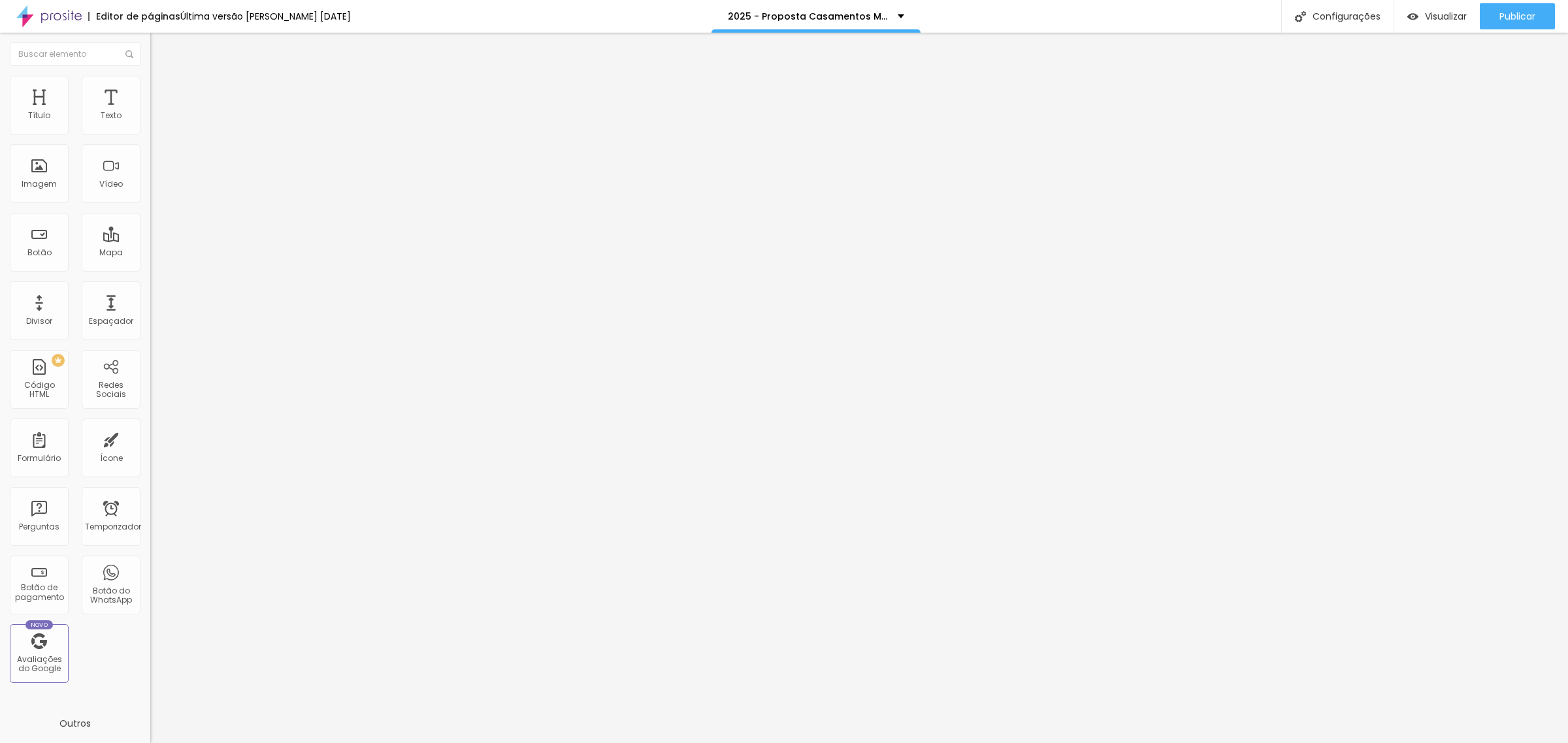
type input "70"
type input "71"
drag, startPoint x: 34, startPoint y: 129, endPoint x: 87, endPoint y: 129, distance: 53.0
type input "71"
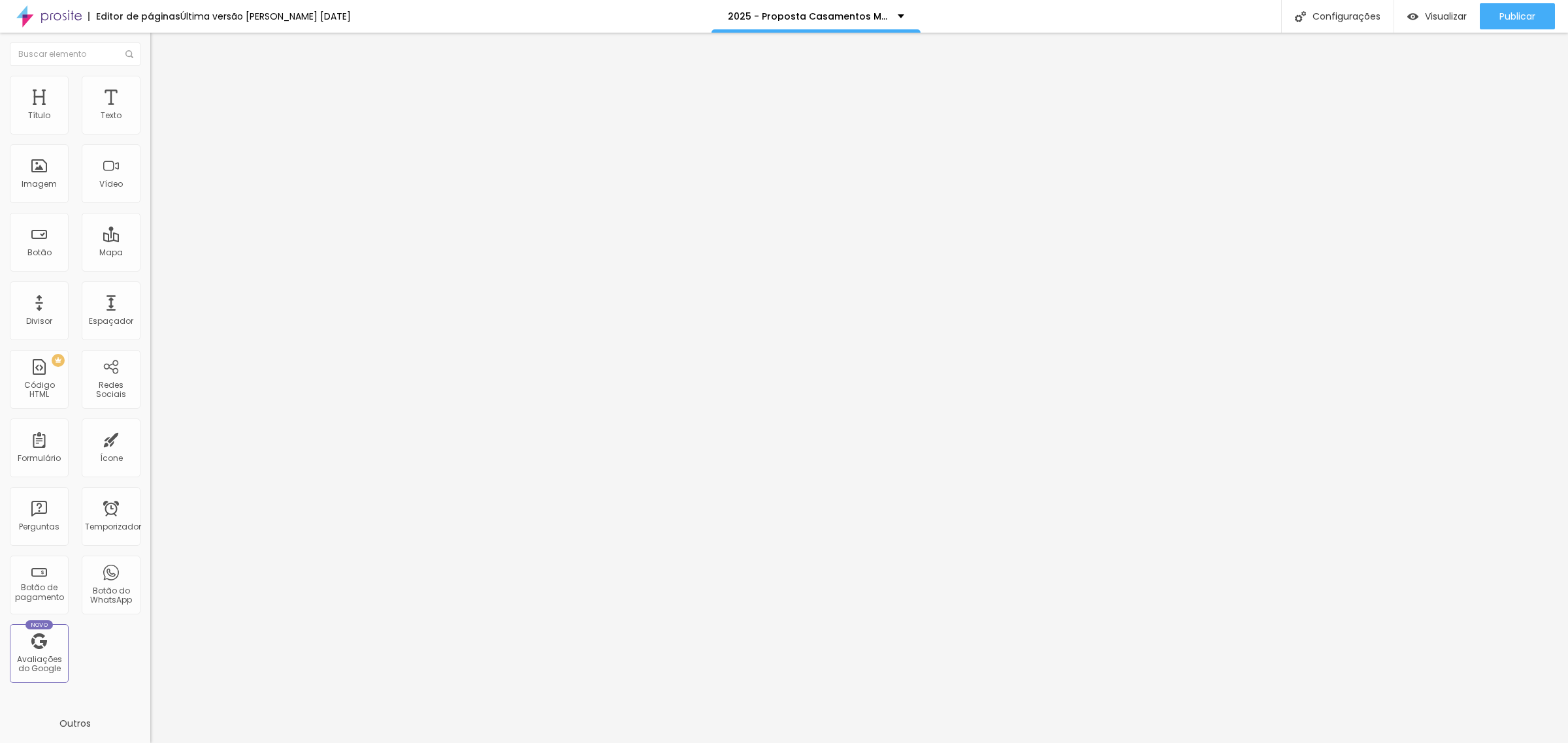
click at [150, 240] on input "range" at bounding box center [192, 245] width 84 height 10
click at [1504, 7] on div "Publicar" at bounding box center [1517, 16] width 36 height 26
click at [1509, 11] on font "Publicar" at bounding box center [1517, 16] width 36 height 13
click at [1361, 17] on font "Configurações" at bounding box center [1334, 16] width 68 height 13
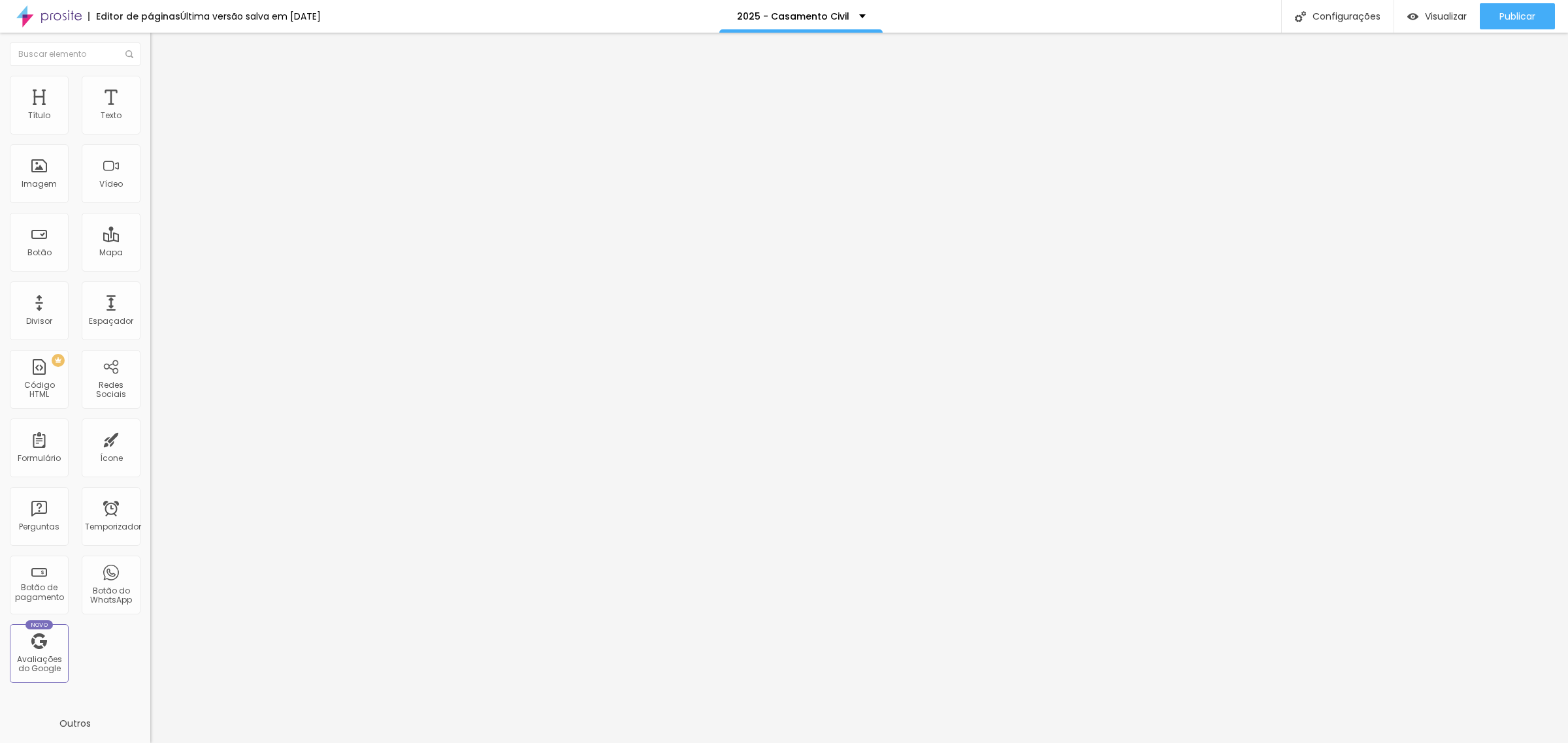
type input "/2025-proposta-para-casamento-civil-9"
click at [1017, 743] on div at bounding box center [784, 757] width 1568 height 12
click at [1334, 21] on font "Configurações" at bounding box center [1346, 16] width 68 height 13
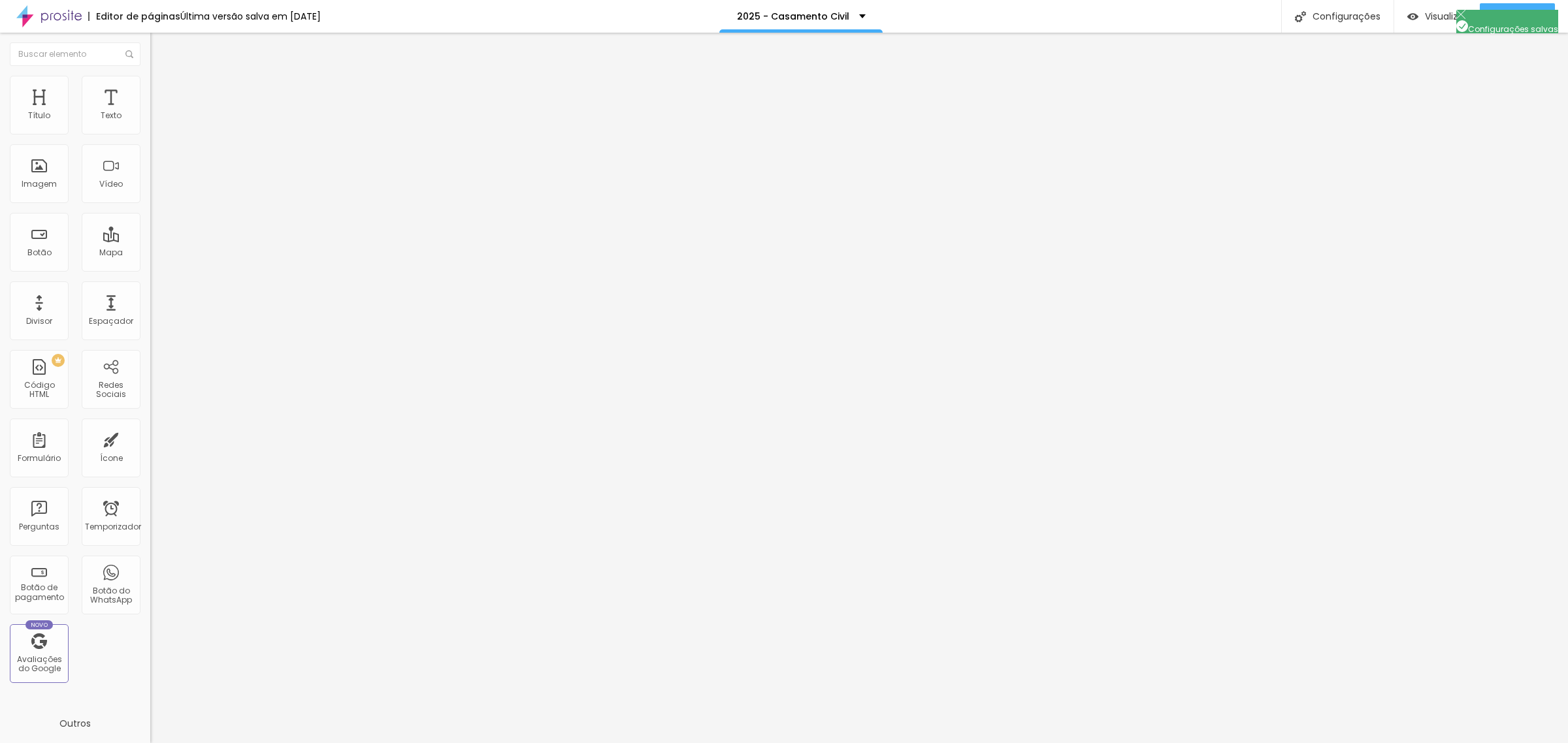
click at [1022, 743] on div at bounding box center [784, 757] width 1568 height 12
click at [1490, 22] on button "Publicar" at bounding box center [1517, 16] width 75 height 26
click at [1522, 31] on div "Publicar alterações Clique para publicar as últimas alterações realizadas Visua…" at bounding box center [1481, 73] width 144 height 88
click at [1522, 22] on div "Publicar" at bounding box center [1517, 16] width 36 height 26
click at [1522, 21] on font "Publicar" at bounding box center [1517, 16] width 36 height 13
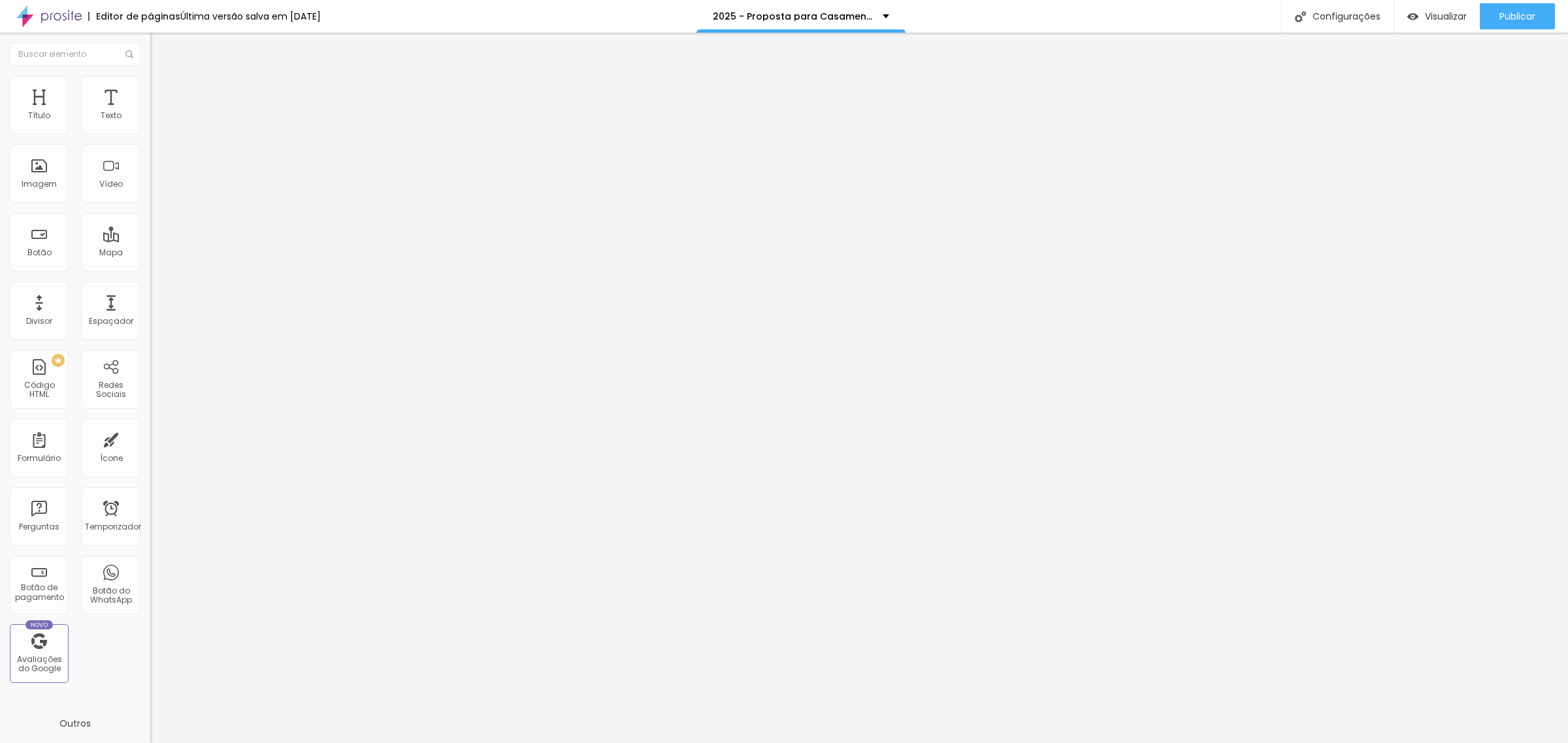
click at [158, 122] on input "31 de julho de 2025 às 05:00" at bounding box center [189, 116] width 62 height 13
click at [116, 168] on span "Próximo mês" at bounding box center [116, 172] width 0 height 15
click at [112, 271] on div "30" at bounding box center [117, 264] width 13 height 13
type input "30 de agosto de 2025 às 05:00"
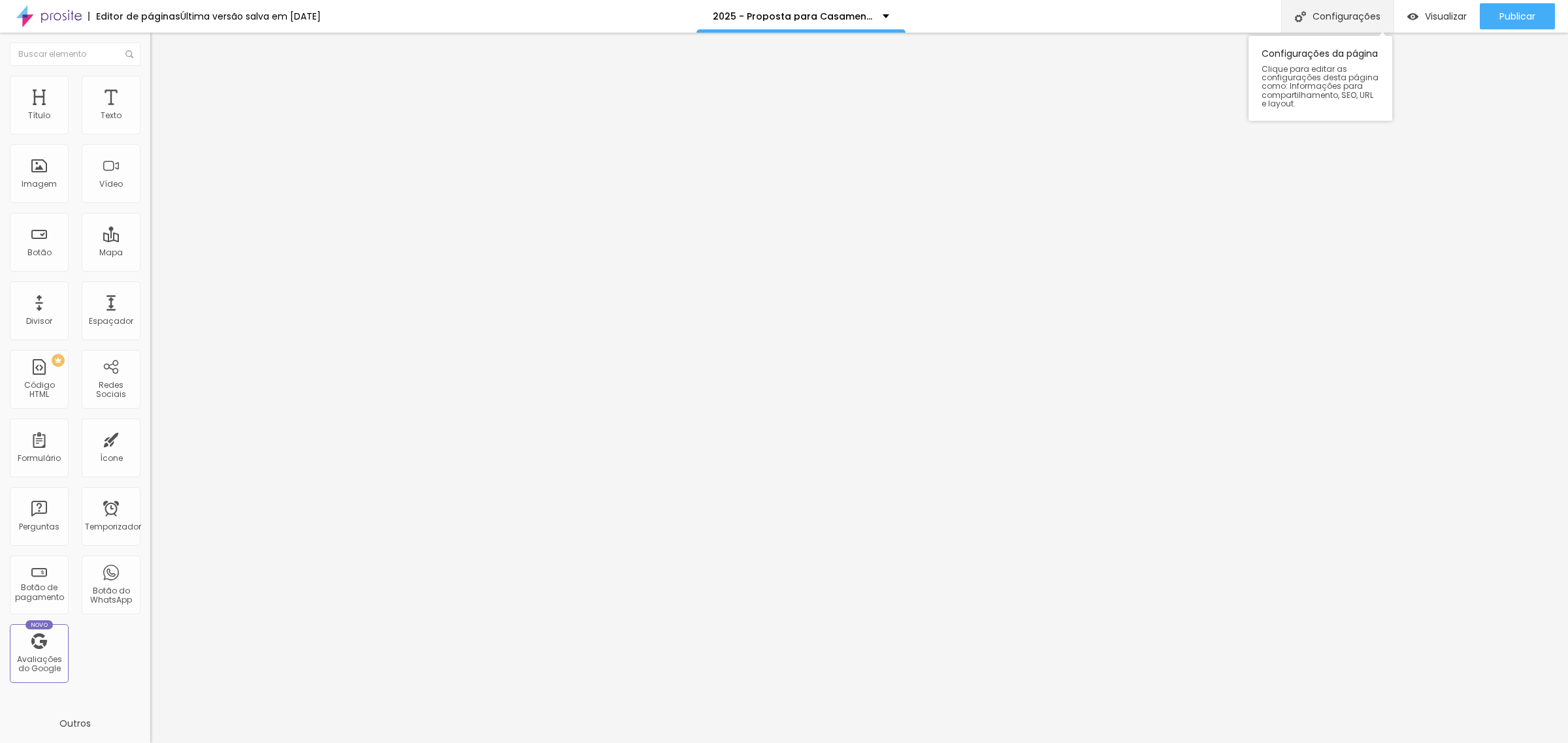
click at [1343, 9] on font "Configurações" at bounding box center [1346, 16] width 68 height 13
type input "/proposta-para-casamentos-9-2025"
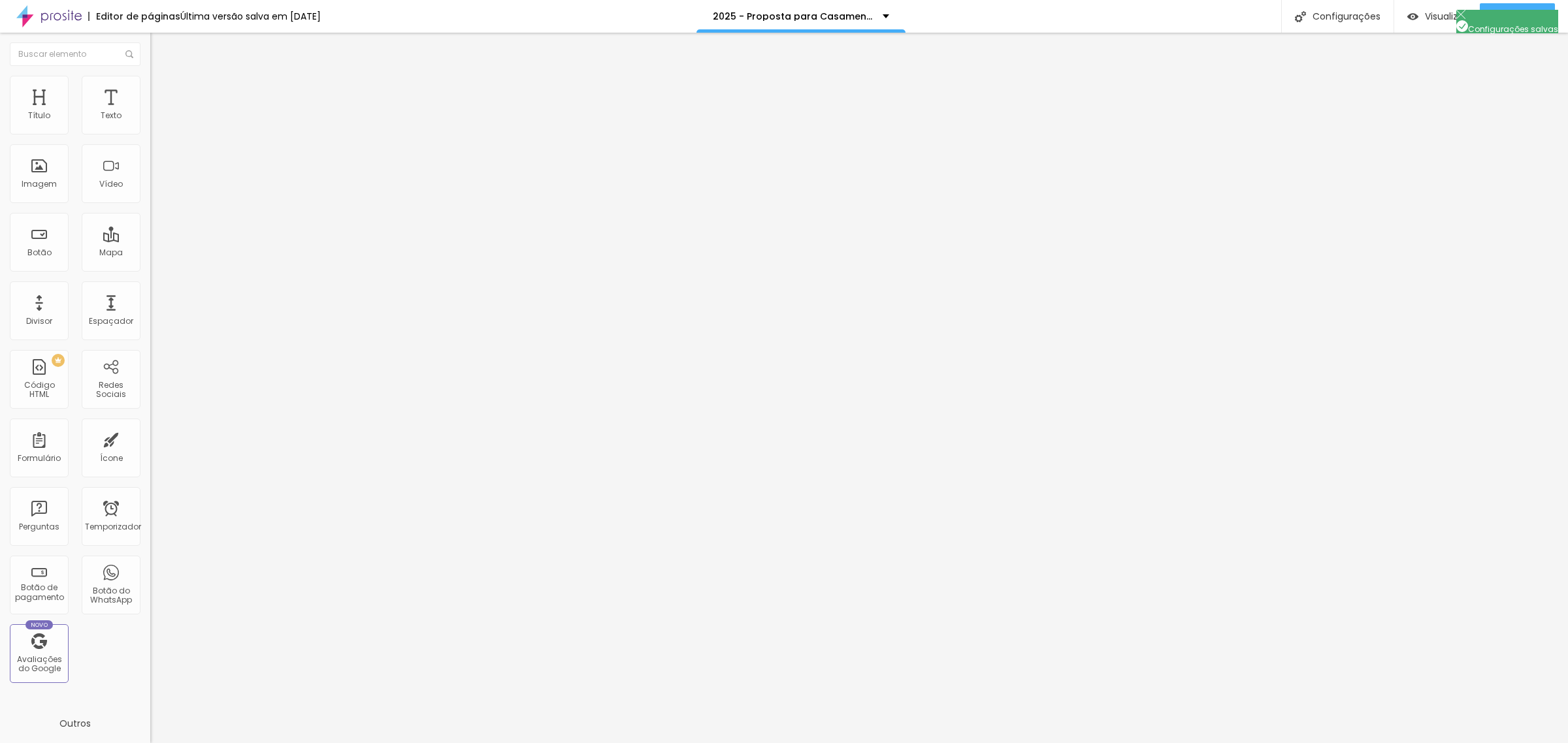
click at [1017, 743] on div at bounding box center [784, 757] width 1568 height 12
click at [1529, 6] on div "Publicar" at bounding box center [1517, 16] width 36 height 26
click at [1531, 15] on font "Publicar" at bounding box center [1517, 16] width 36 height 13
click at [1333, 22] on div "Configurações" at bounding box center [1337, 16] width 112 height 33
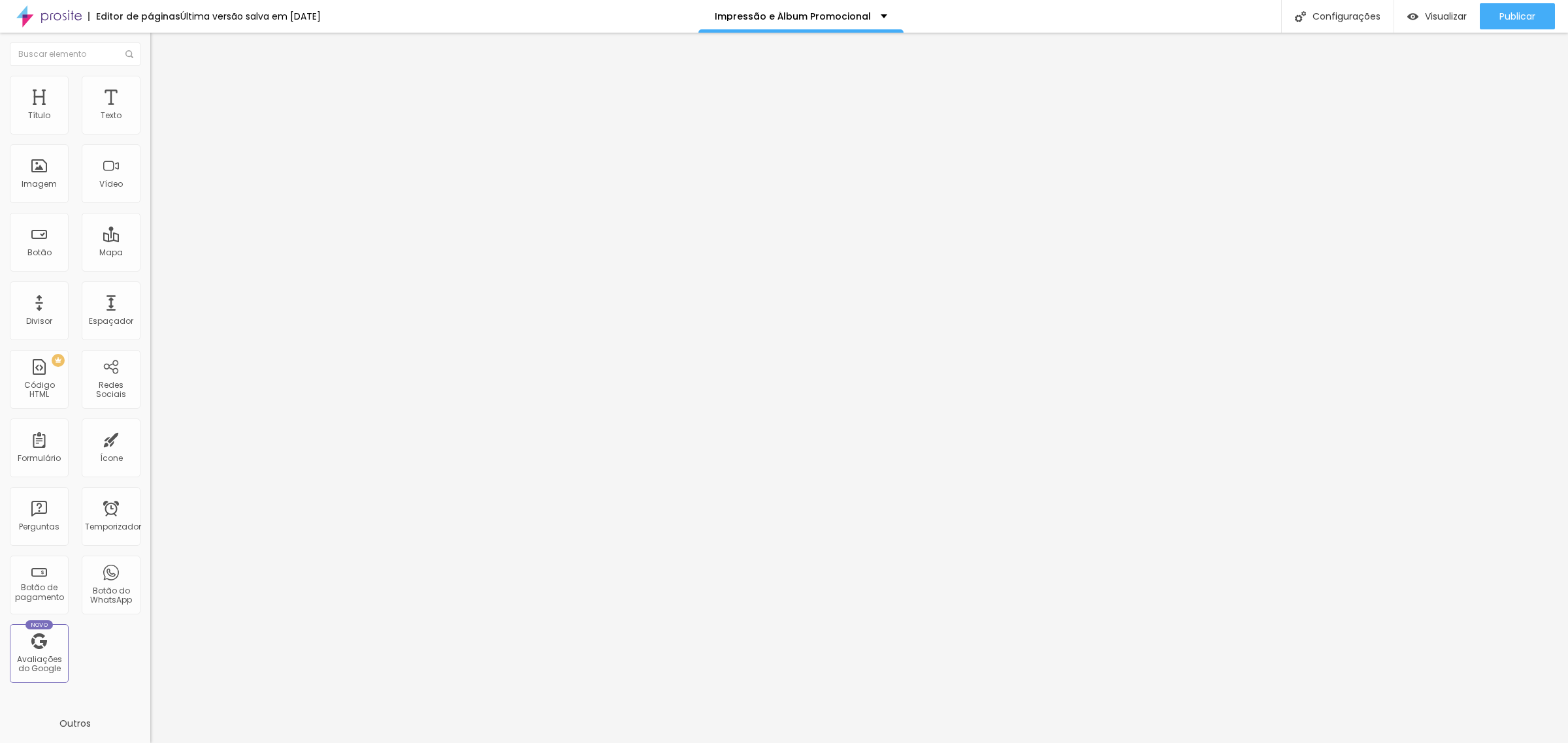
drag, startPoint x: 763, startPoint y: 288, endPoint x: 847, endPoint y: 282, distance: 84.2
type input "/impressao-e-album"
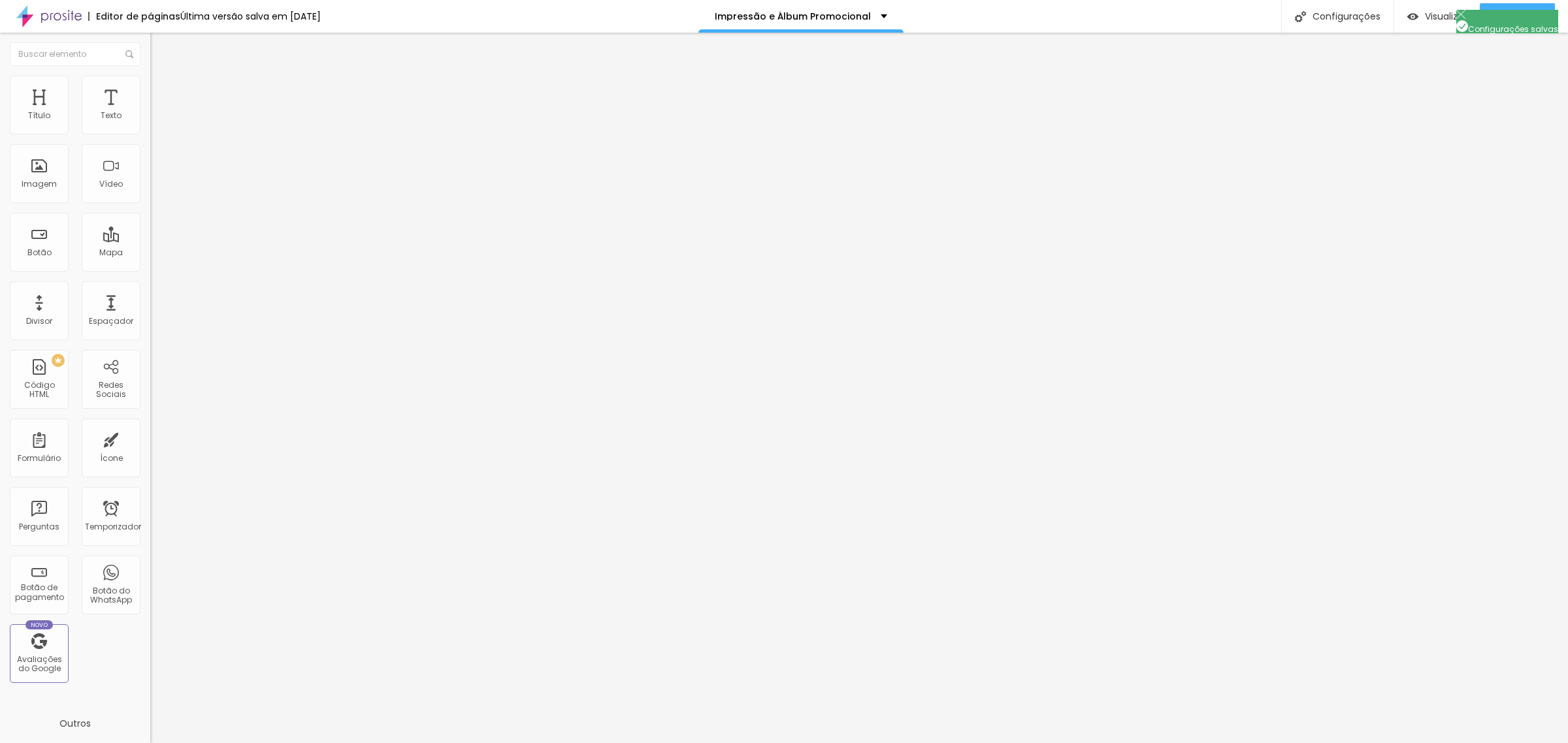
click at [1014, 743] on div at bounding box center [784, 757] width 1568 height 12
click at [1520, 12] on font "Publicar" at bounding box center [1517, 16] width 36 height 13
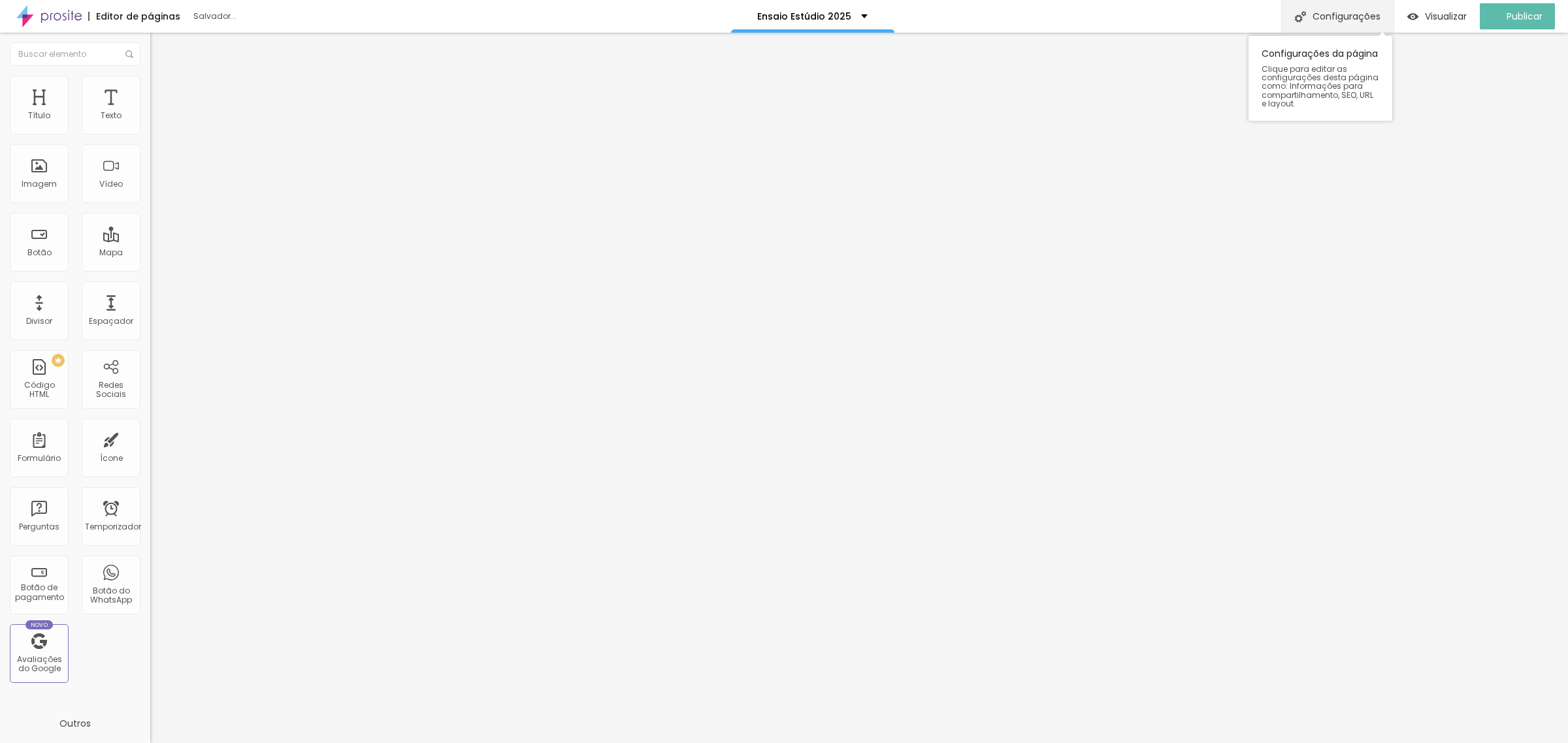
click at [1334, 21] on font "Configurações" at bounding box center [1346, 16] width 68 height 13
drag, startPoint x: 772, startPoint y: 290, endPoint x: 782, endPoint y: 289, distance: 10.0
type input "/ensaio-estudio-2025-9"
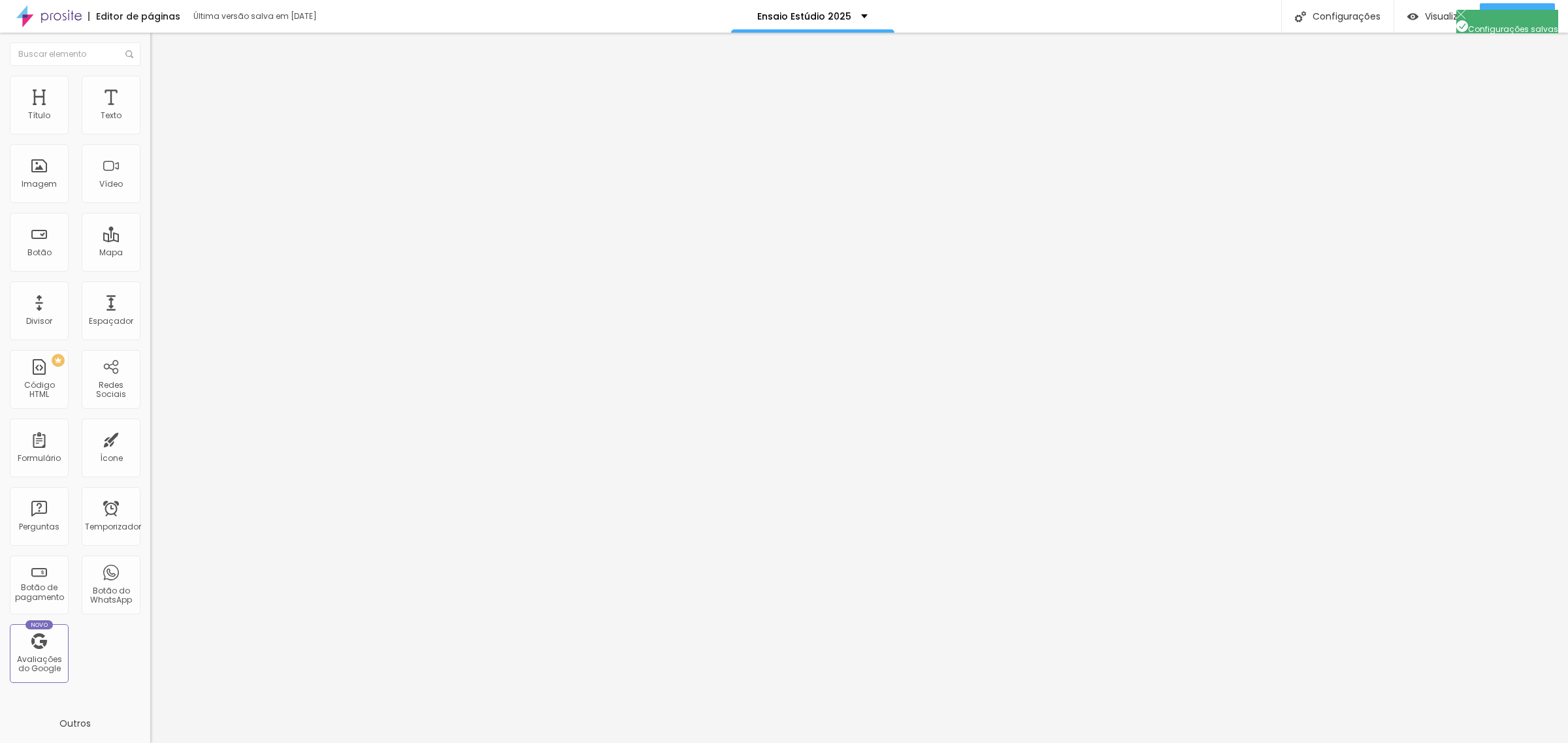
click at [1019, 743] on div at bounding box center [784, 757] width 1568 height 12
